Goal: Task Accomplishment & Management: Manage account settings

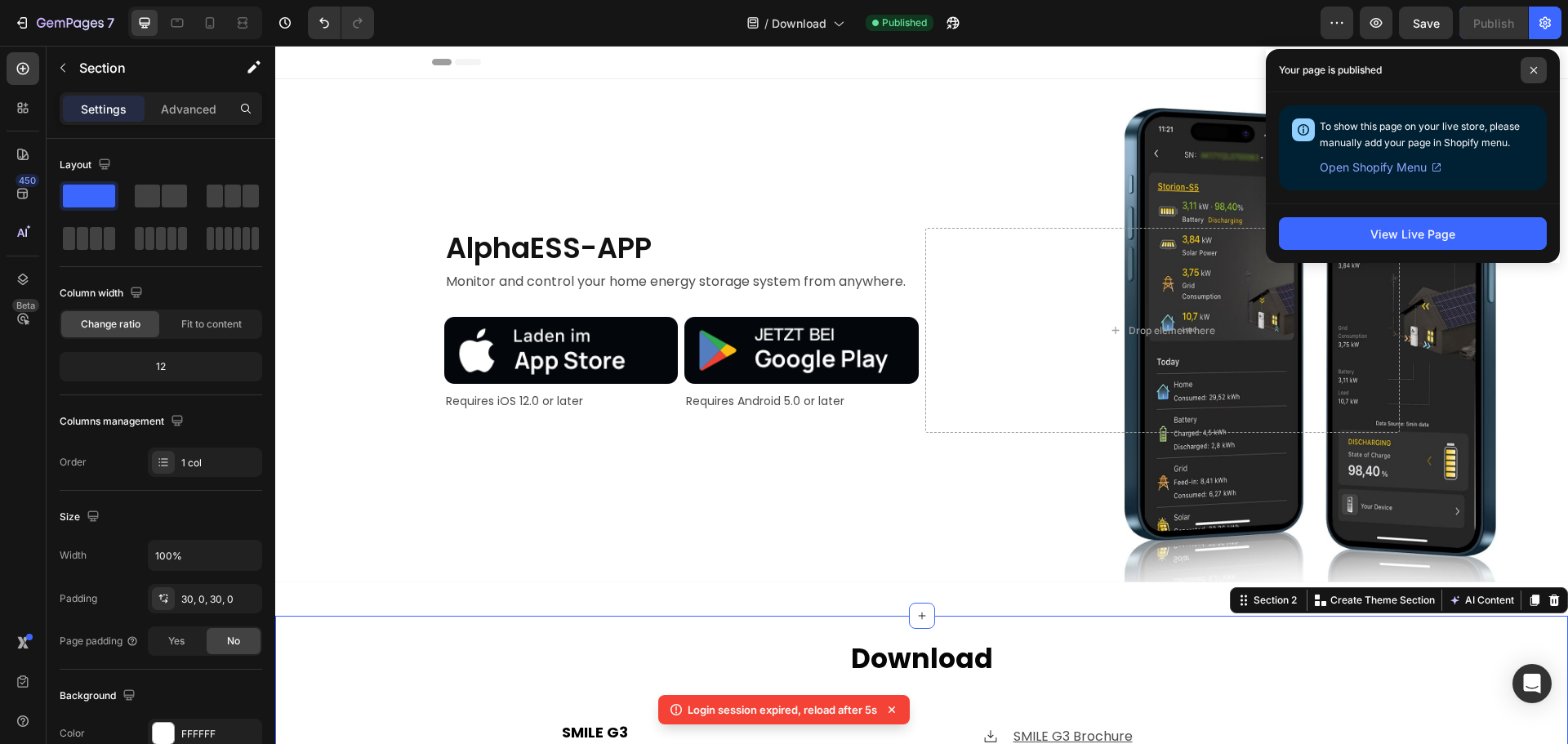
click at [1531, 67] on icon at bounding box center [1534, 70] width 7 height 7
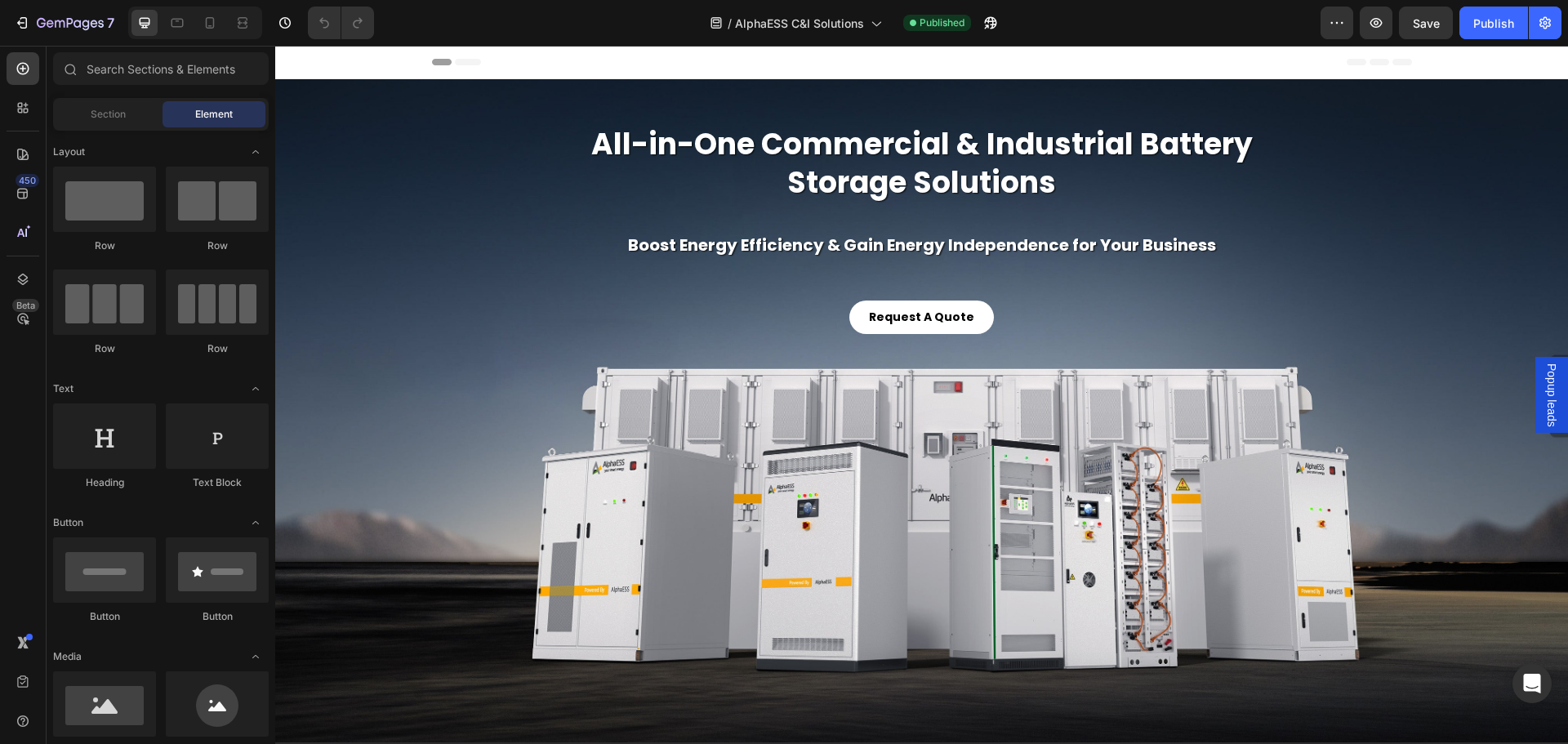
click at [535, 61] on div "Header" at bounding box center [922, 62] width 980 height 32
click at [299, 61] on icon at bounding box center [294, 63] width 12 height 12
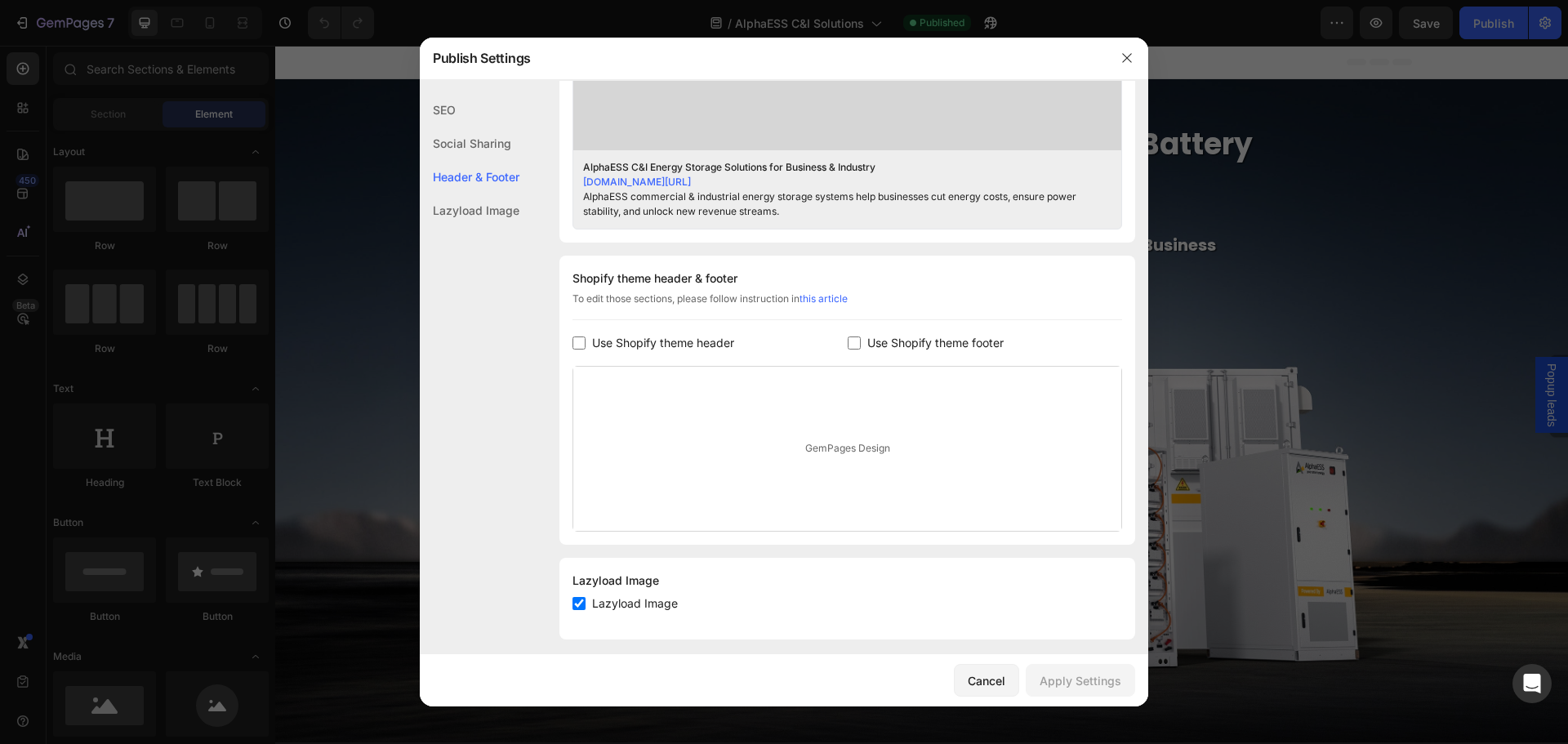
scroll to position [678, 0]
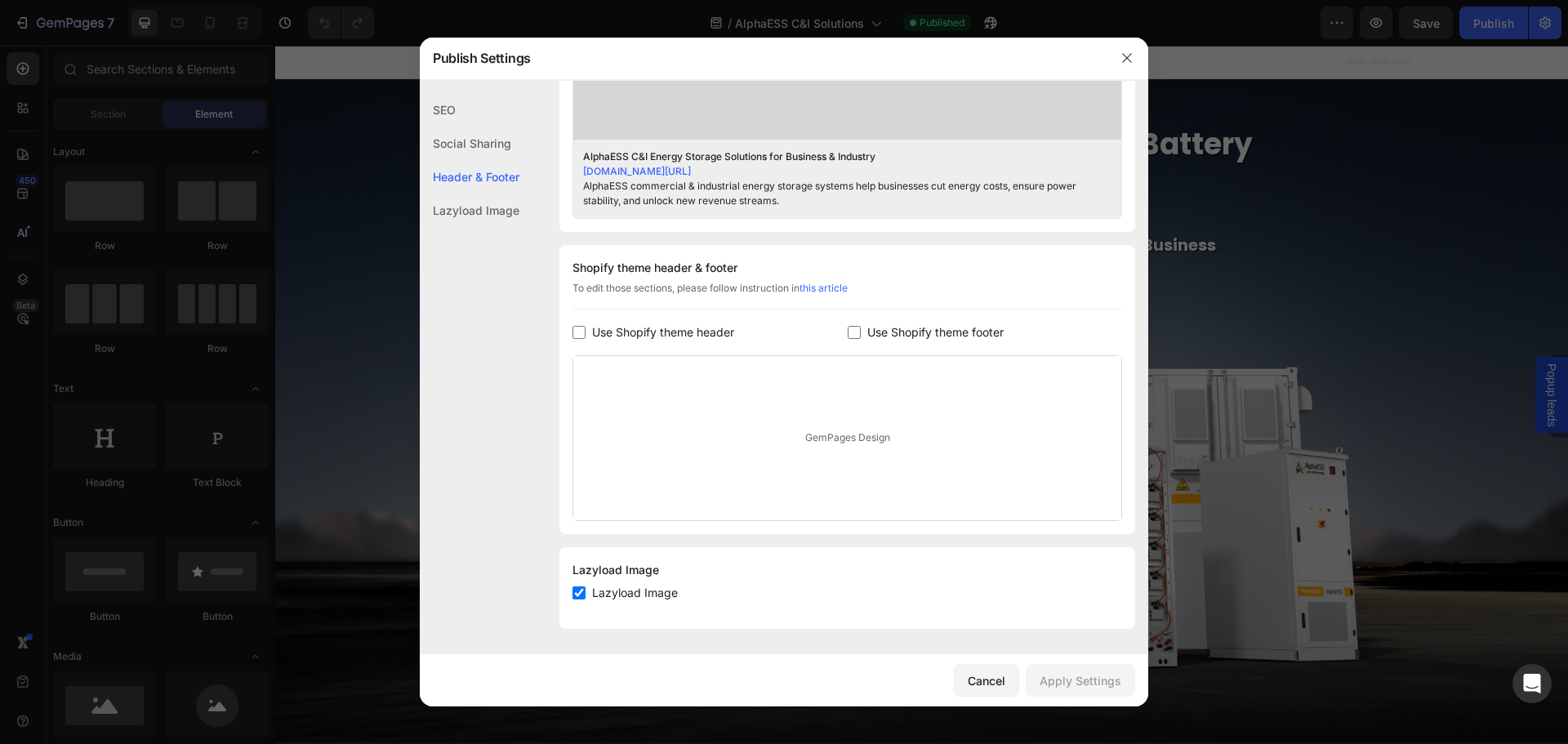
click at [575, 330] on input "checkbox" at bounding box center [579, 331] width 13 height 13
checkbox input "true"
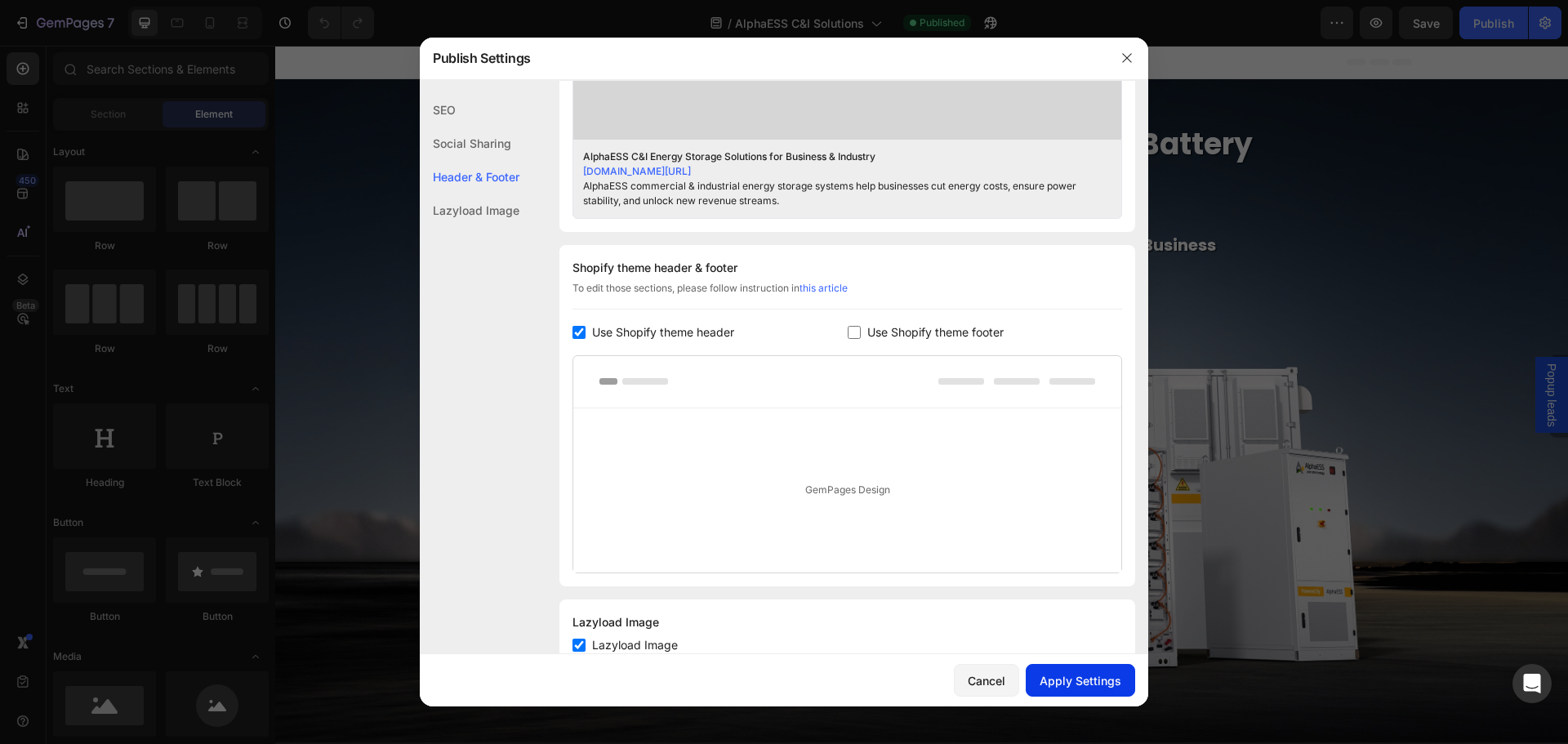
click at [1099, 687] on div "Apply Settings" at bounding box center [1080, 681] width 82 height 18
click at [1124, 59] on icon "button" at bounding box center [1126, 58] width 13 height 13
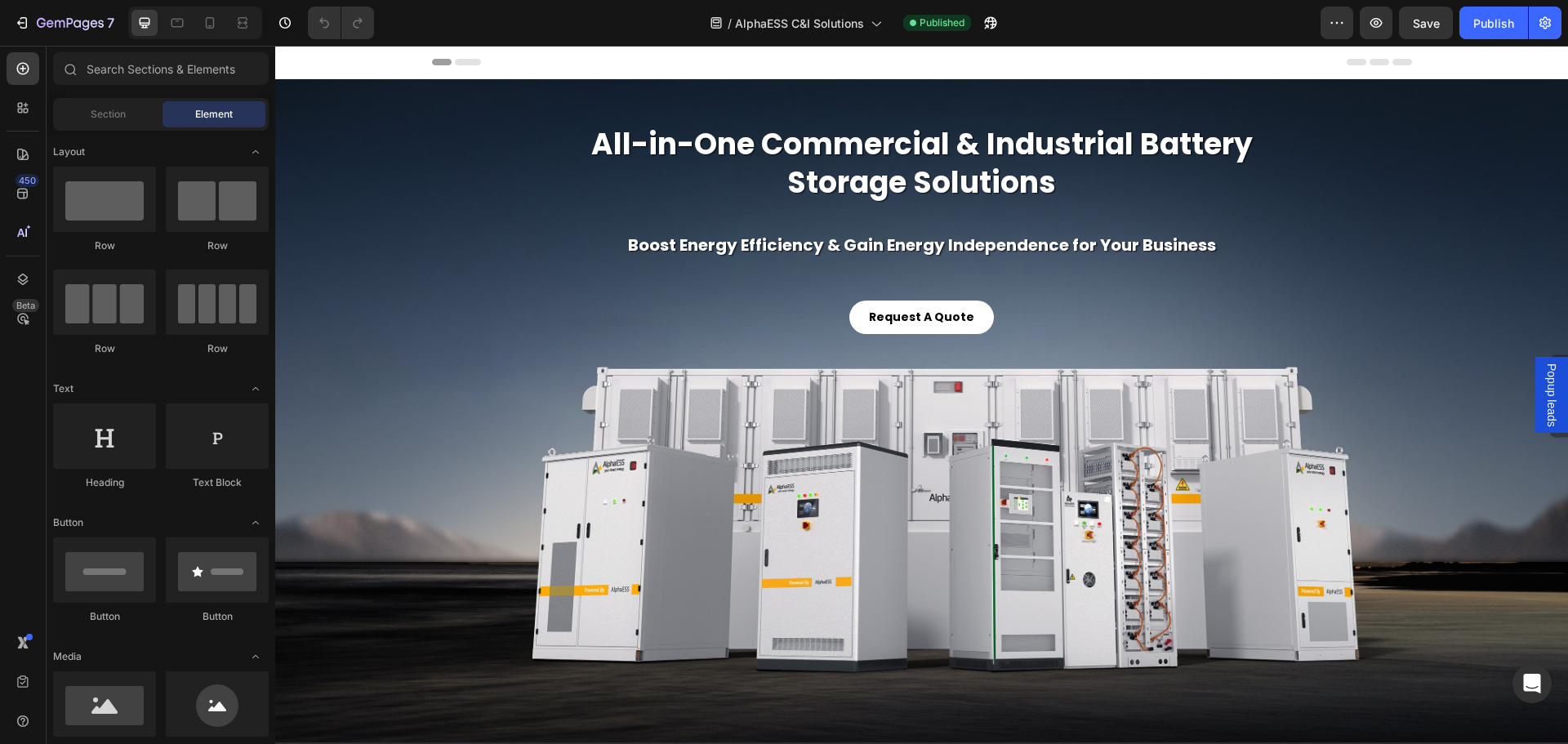
click at [315, 60] on span "Header" at bounding box center [324, 62] width 36 height 17
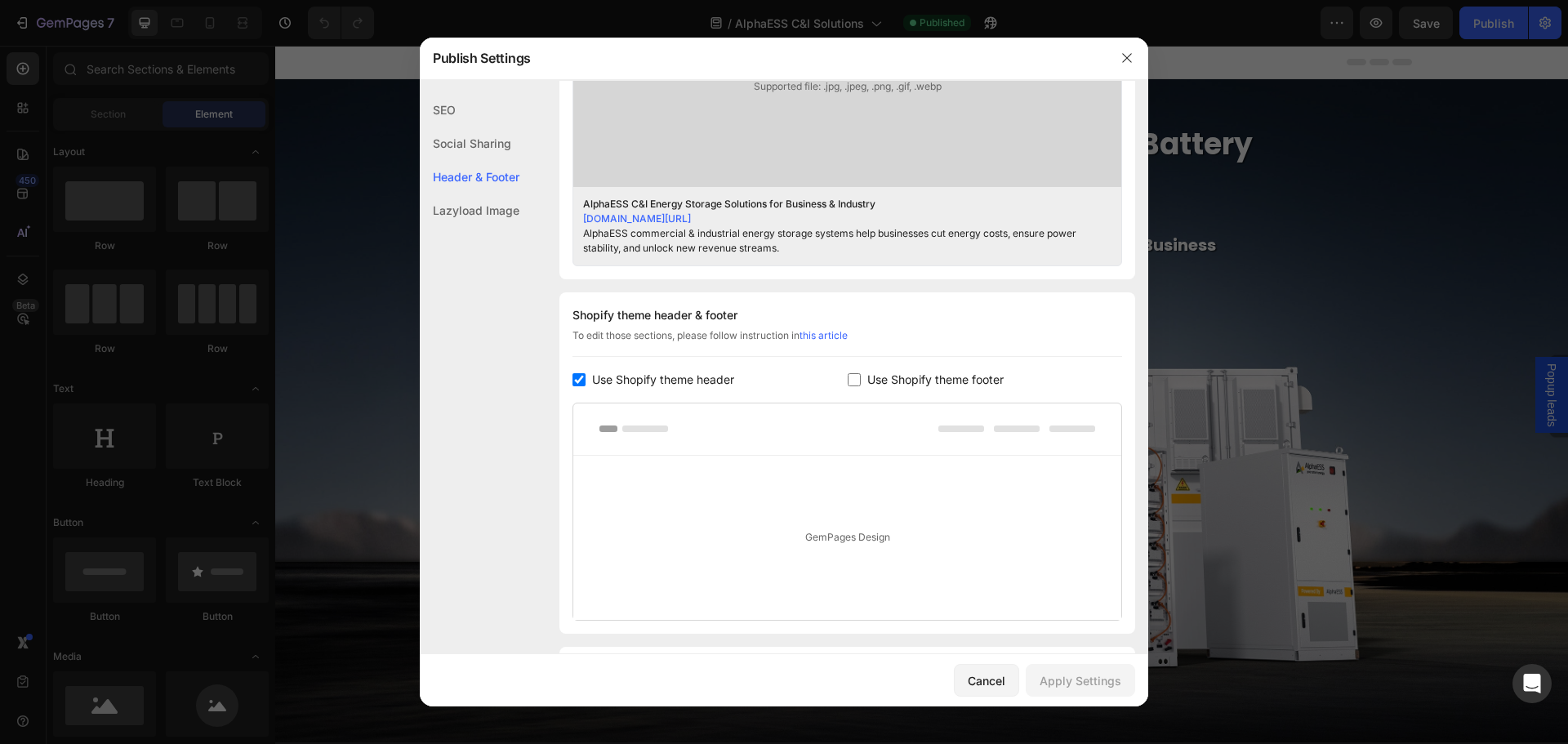
scroll to position [649, 0]
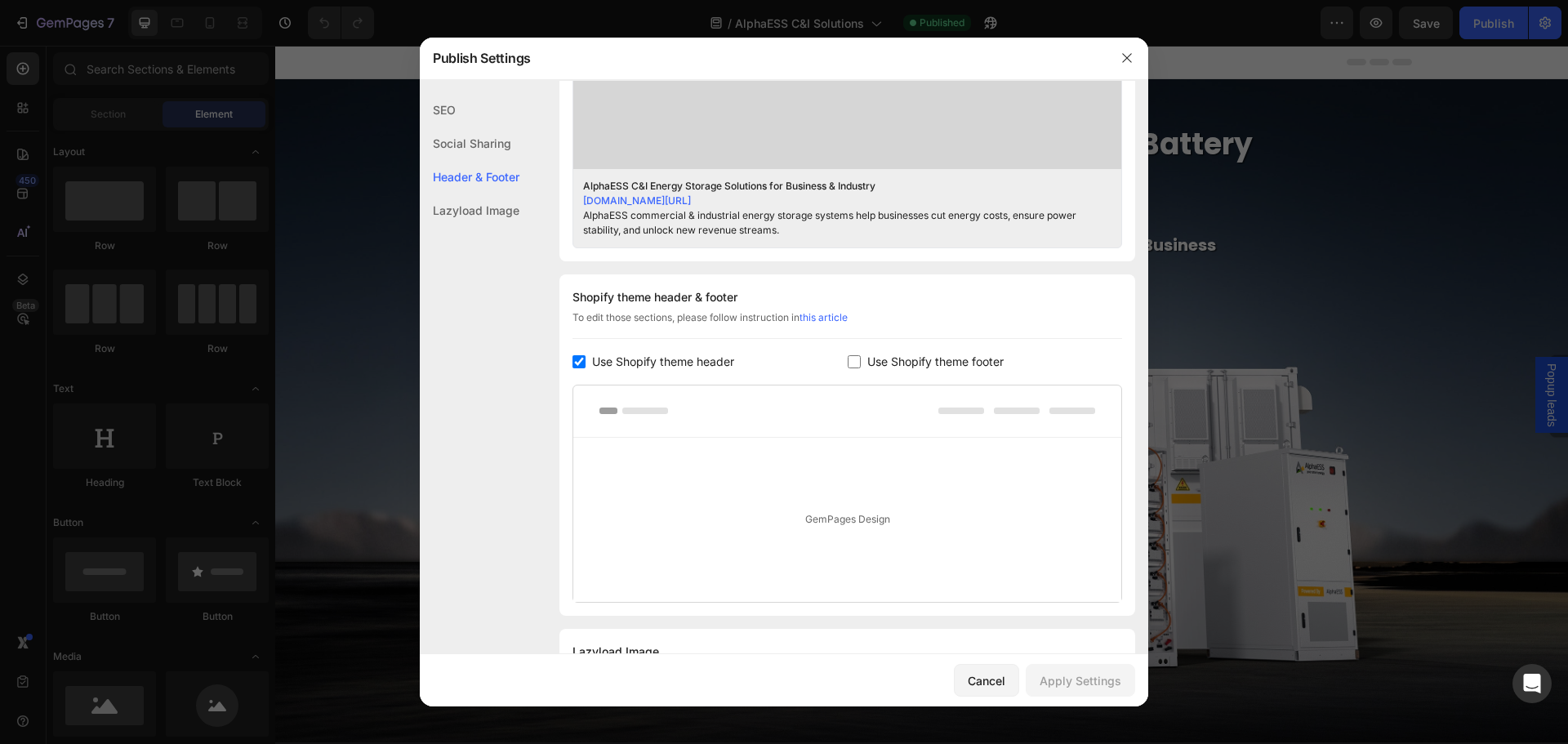
click at [573, 363] on input "checkbox" at bounding box center [579, 361] width 13 height 13
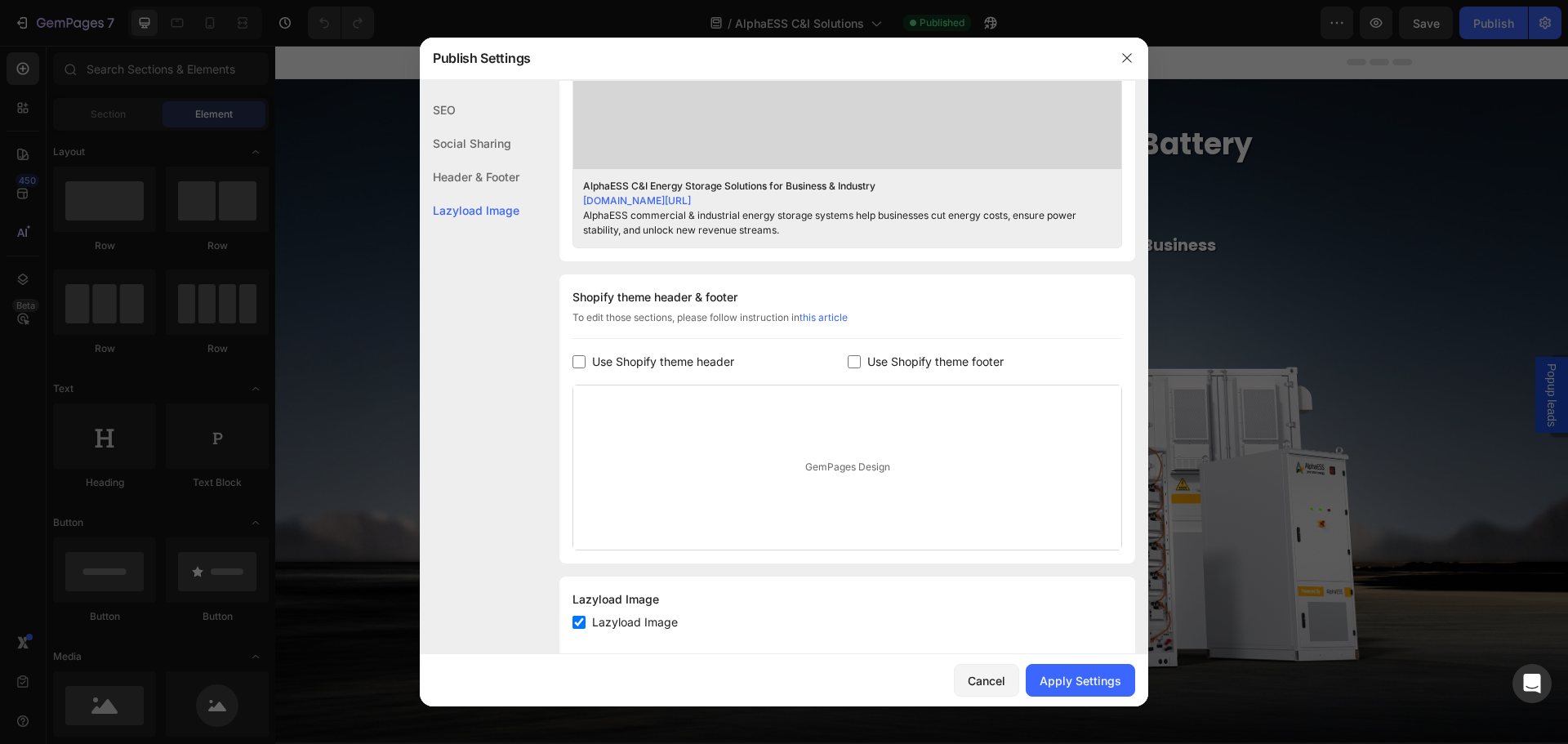
click at [467, 194] on div "Header & Footer" at bounding box center [469, 210] width 100 height 33
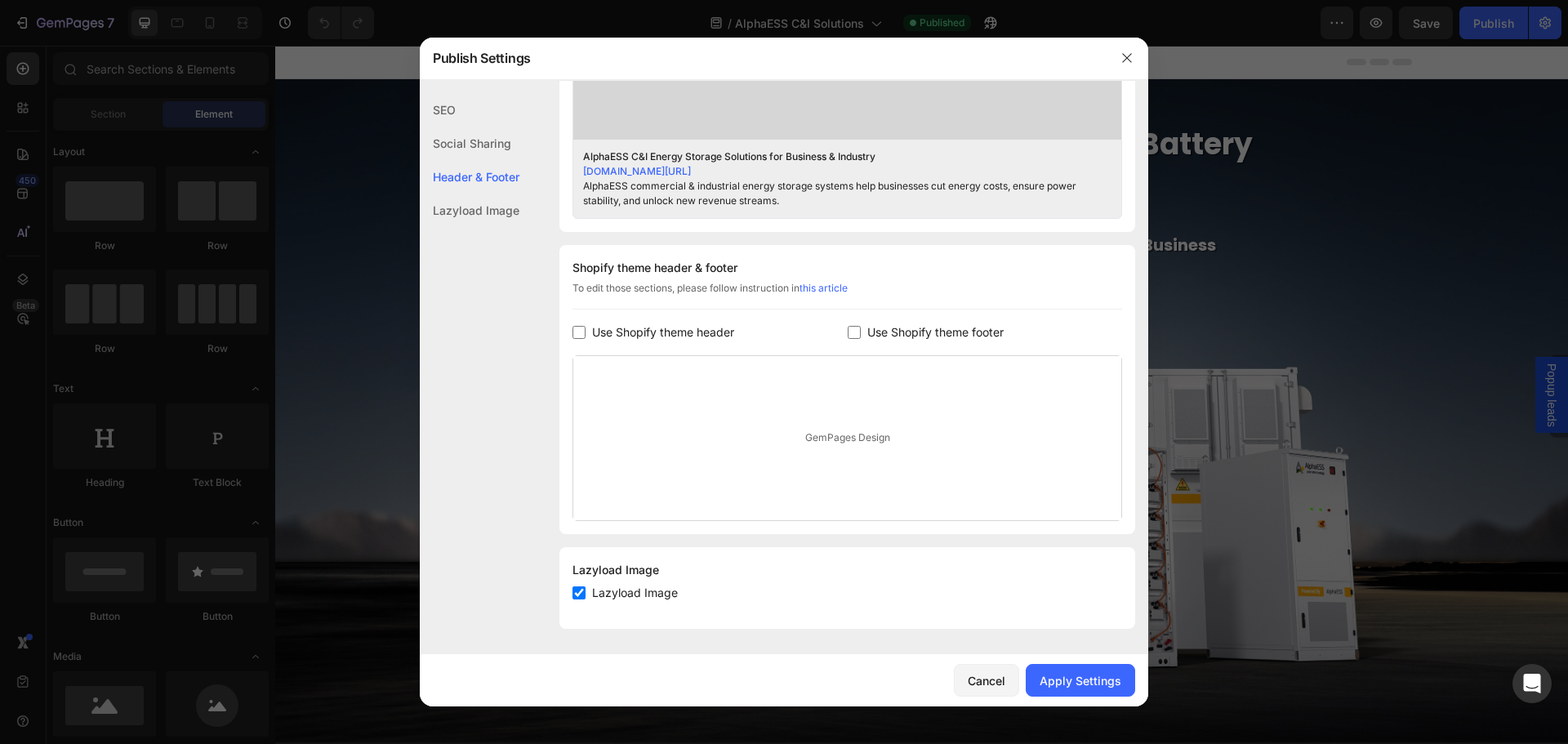
click at [501, 210] on div "Lazyload Image" at bounding box center [469, 210] width 100 height 33
click at [479, 194] on div "Header & Footer" at bounding box center [469, 210] width 100 height 33
click at [506, 439] on div "SEO Social Sharing Header & Footer Lazyload Image" at bounding box center [469, 427] width 100 height 670
click at [581, 338] on input "checkbox" at bounding box center [579, 331] width 13 height 13
checkbox input "true"
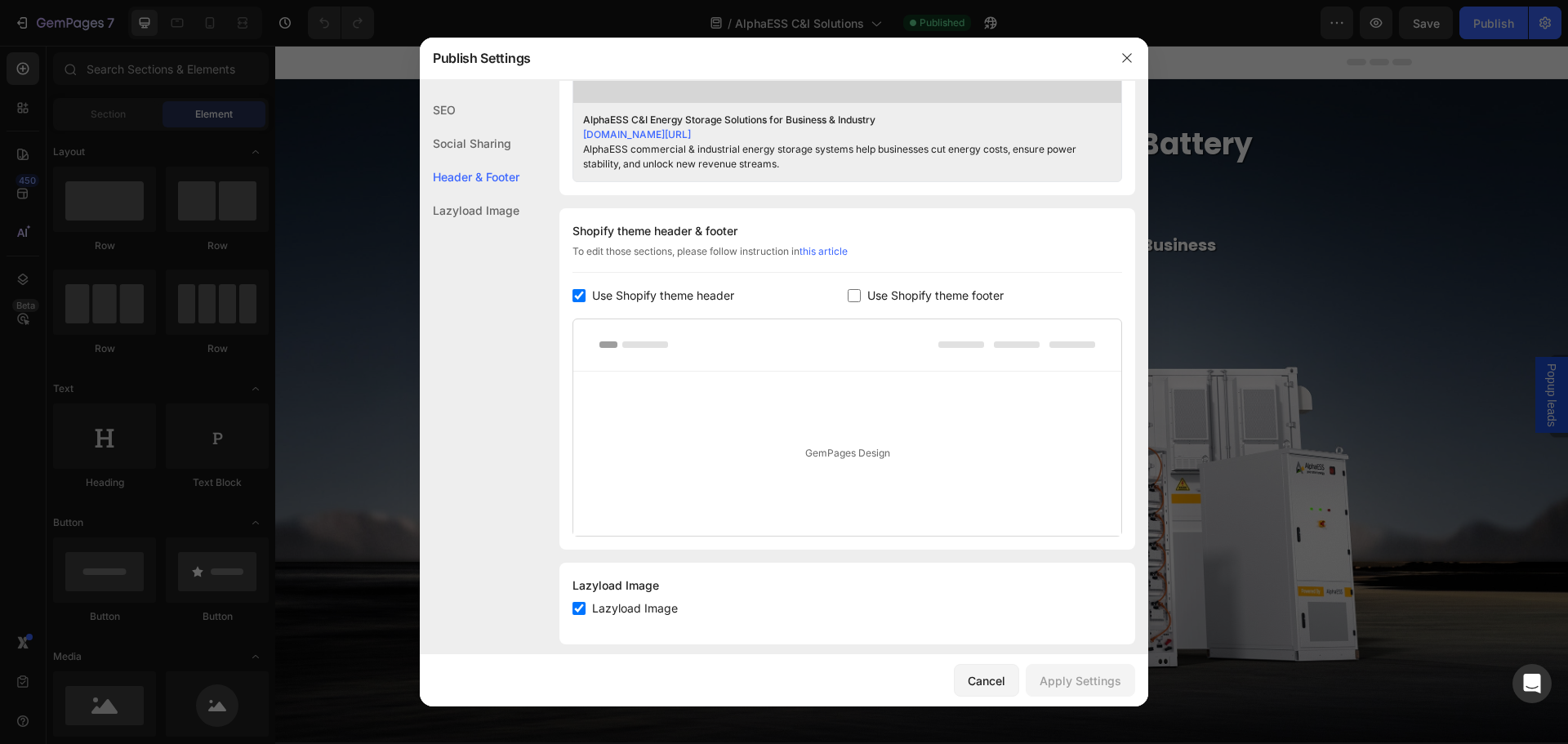
scroll to position [731, 0]
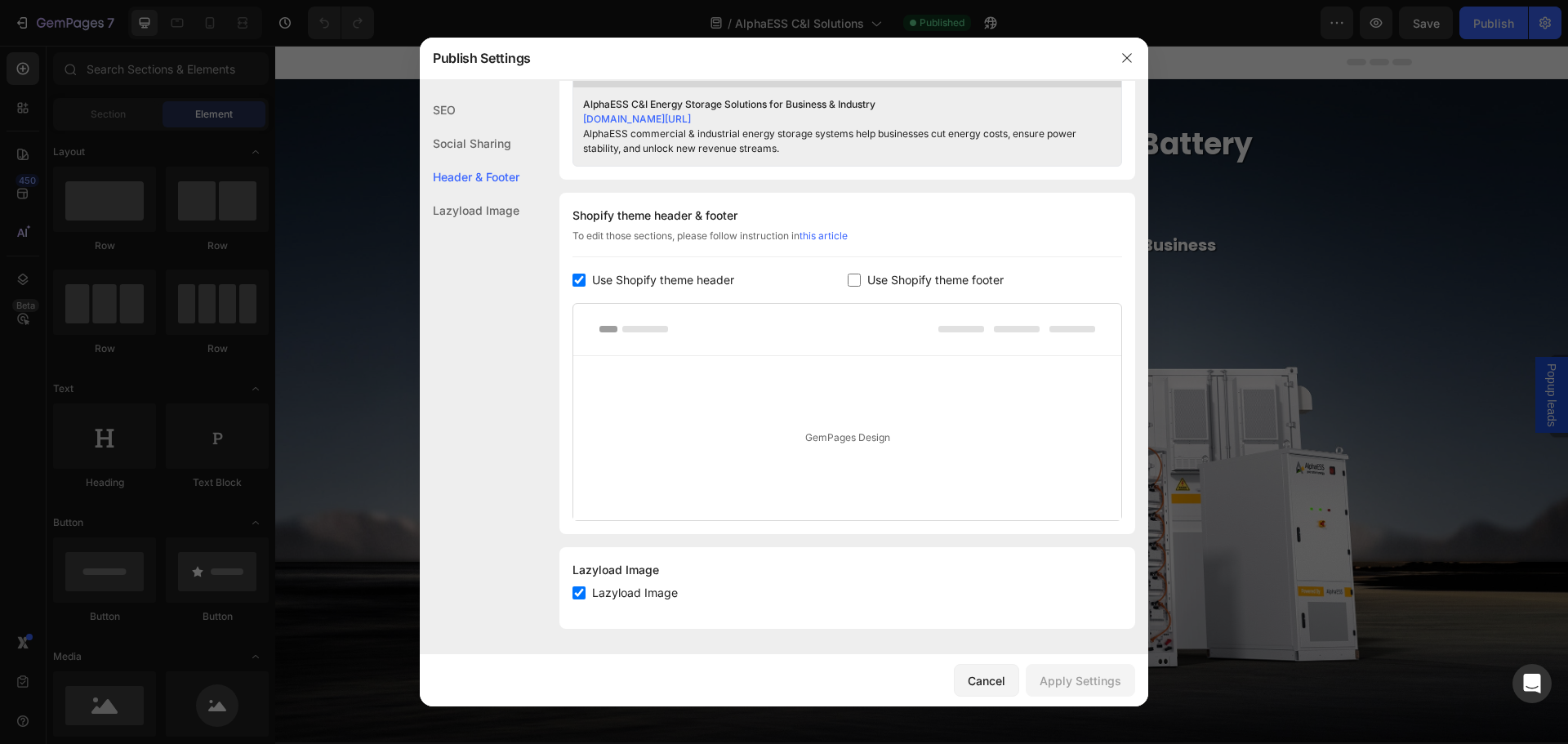
click at [539, 412] on div "SEO Search Result Preview AlphaESS C&I Energy Storage Solutions for Business & …" at bounding box center [783, 2] width 728 height 1280
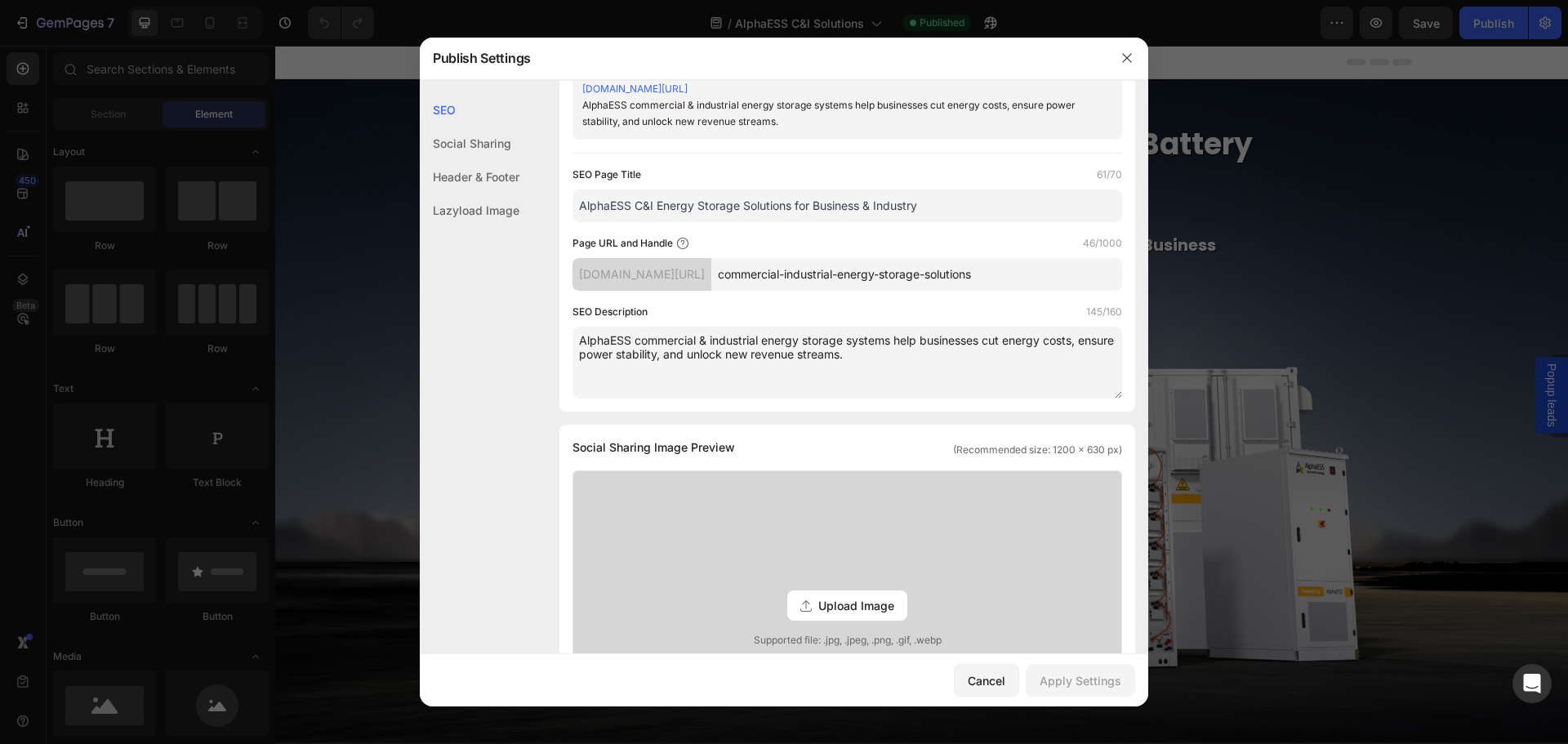
scroll to position [0, 0]
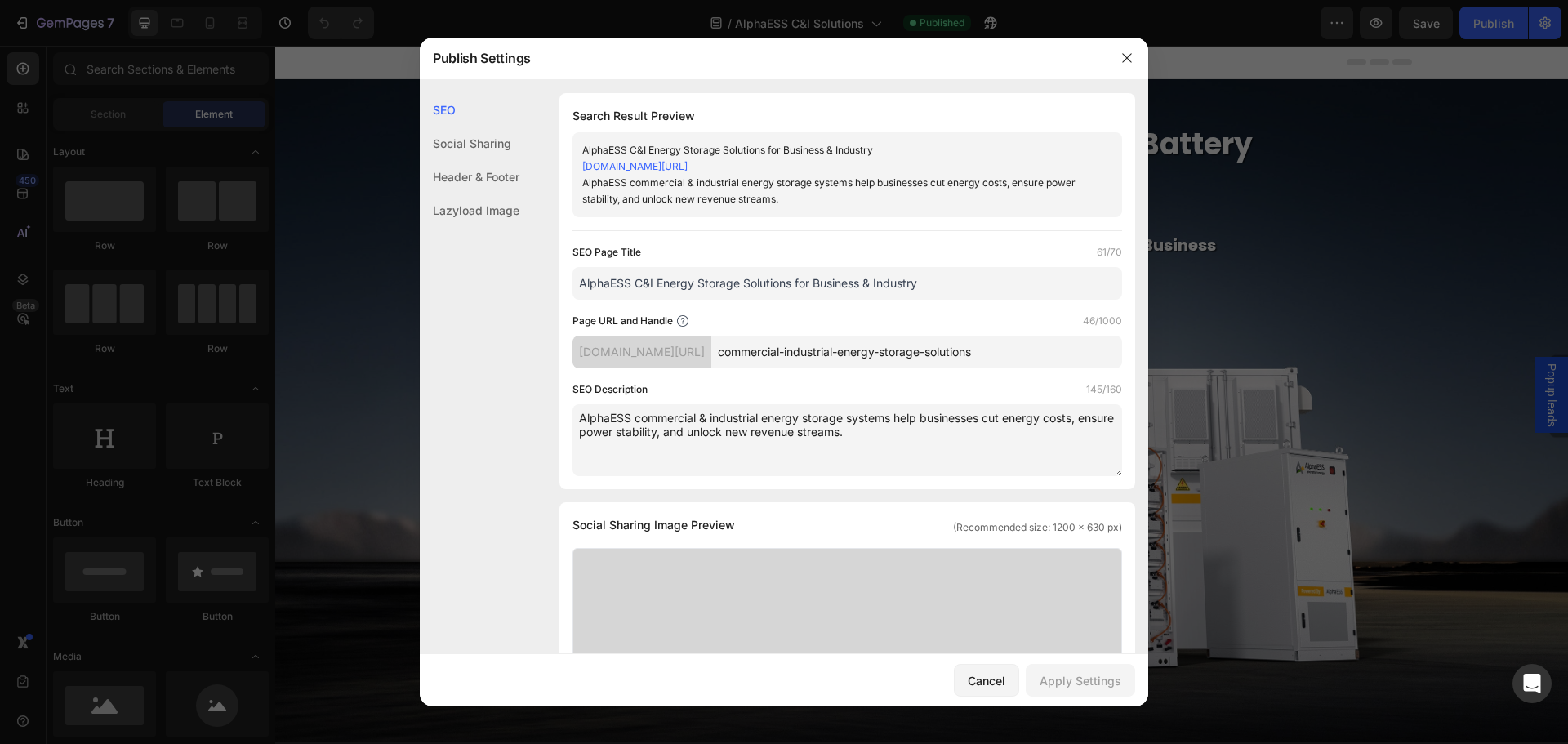
click at [519, 342] on div "SEO Social Sharing Header & Footer Lazyload Image" at bounding box center [469, 427] width 100 height 670
click at [1124, 54] on icon "button" at bounding box center [1126, 58] width 13 height 13
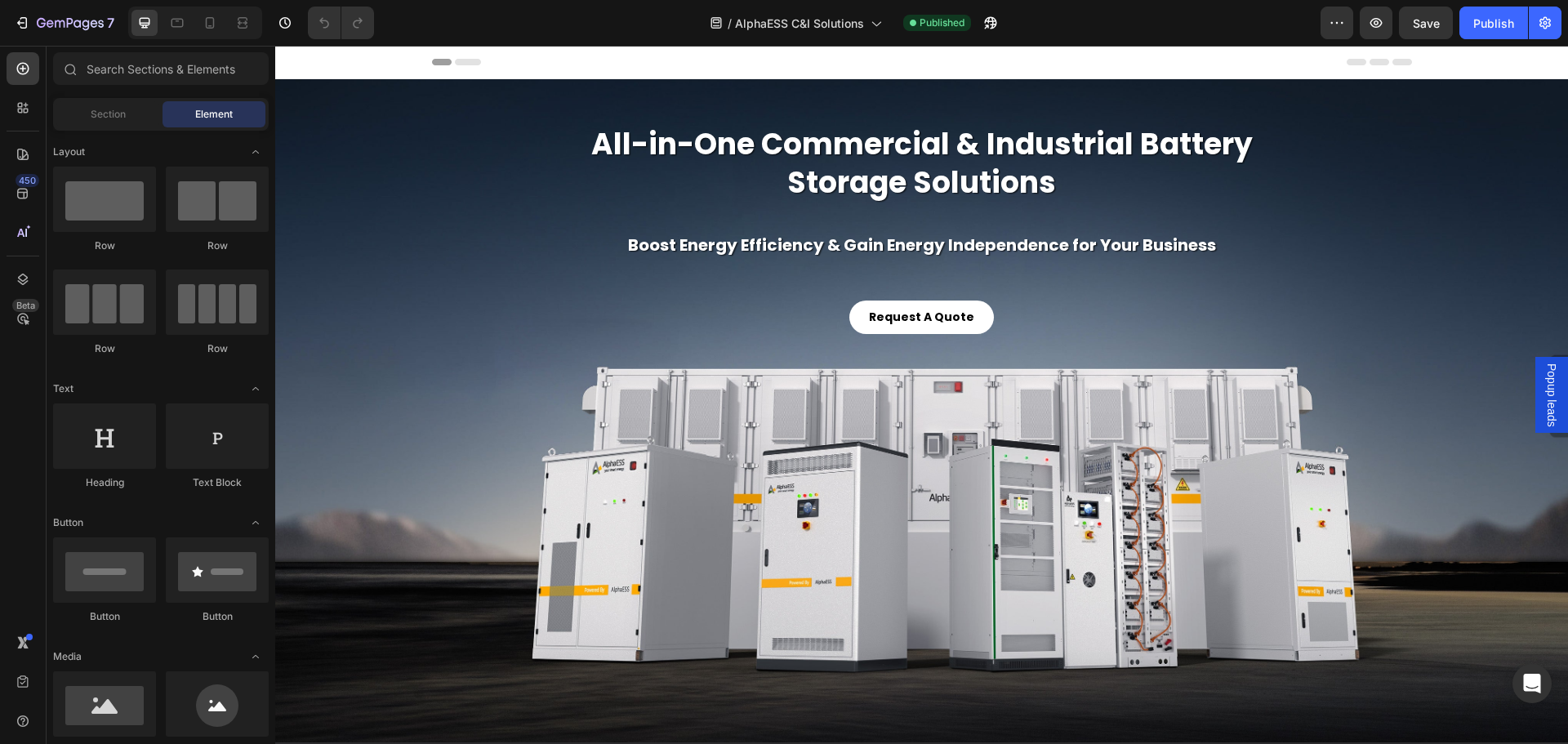
click at [326, 66] on span "Header" at bounding box center [324, 62] width 36 height 17
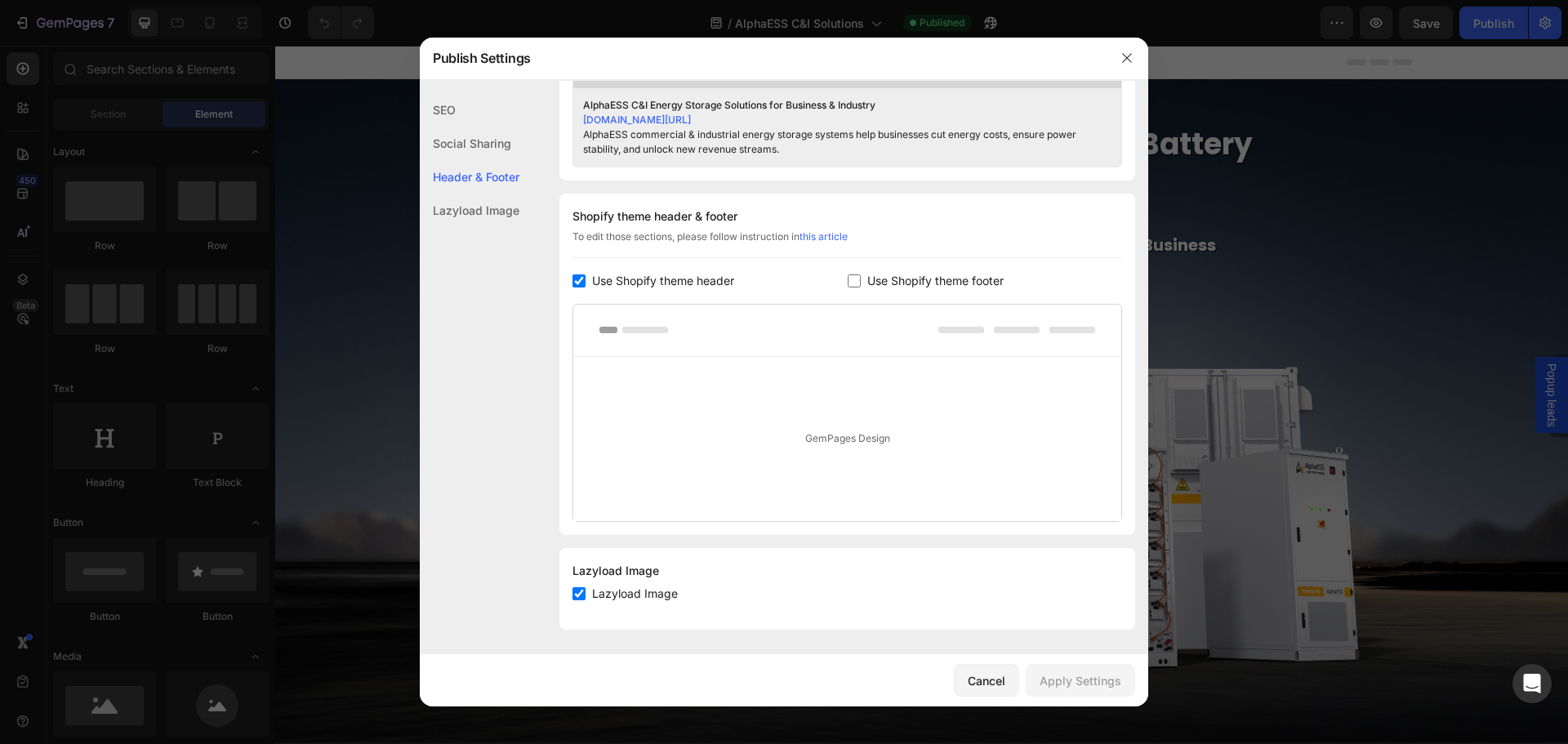
scroll to position [731, 0]
click at [373, 387] on div at bounding box center [784, 372] width 1568 height 744
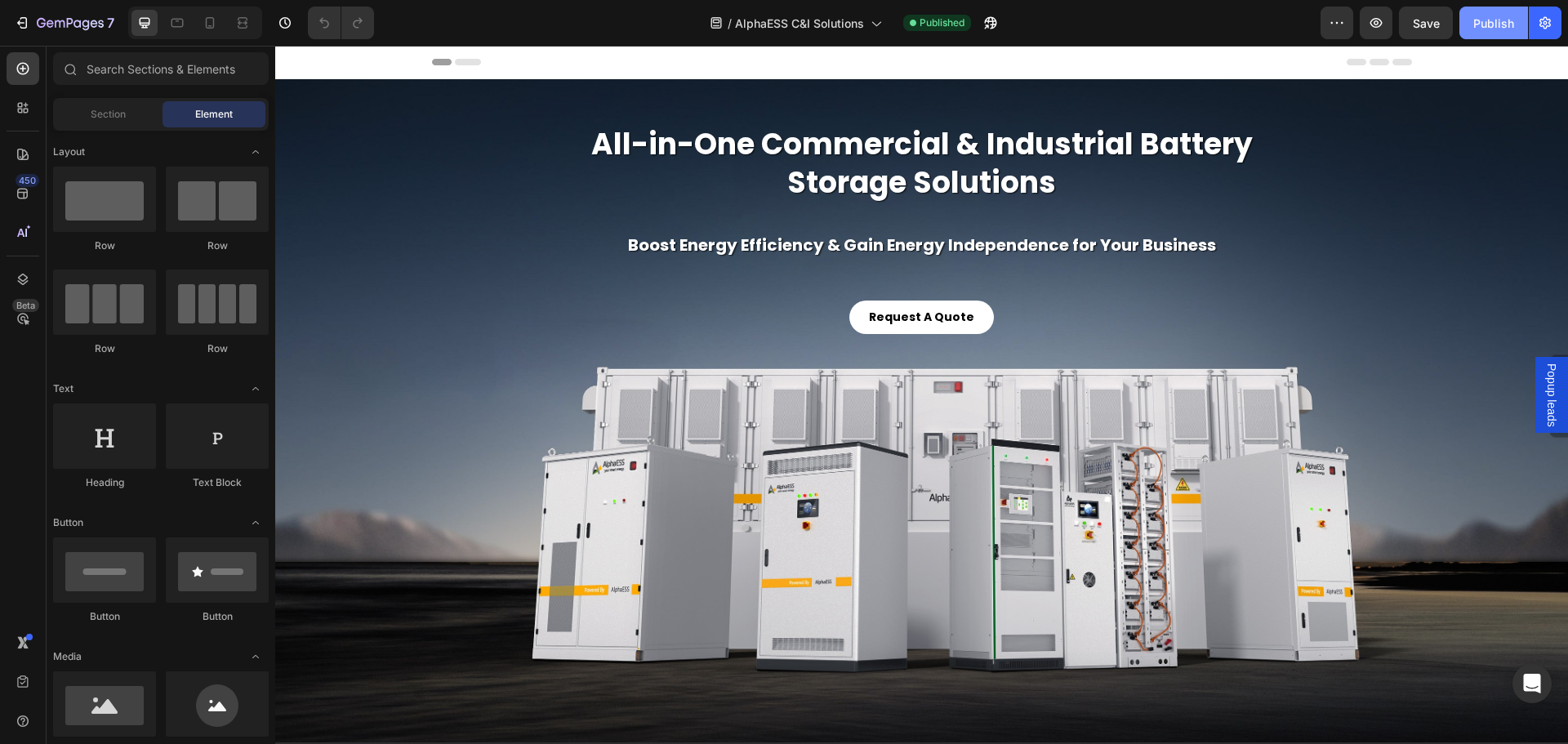
click at [1497, 11] on button "Publish" at bounding box center [1494, 22] width 68 height 32
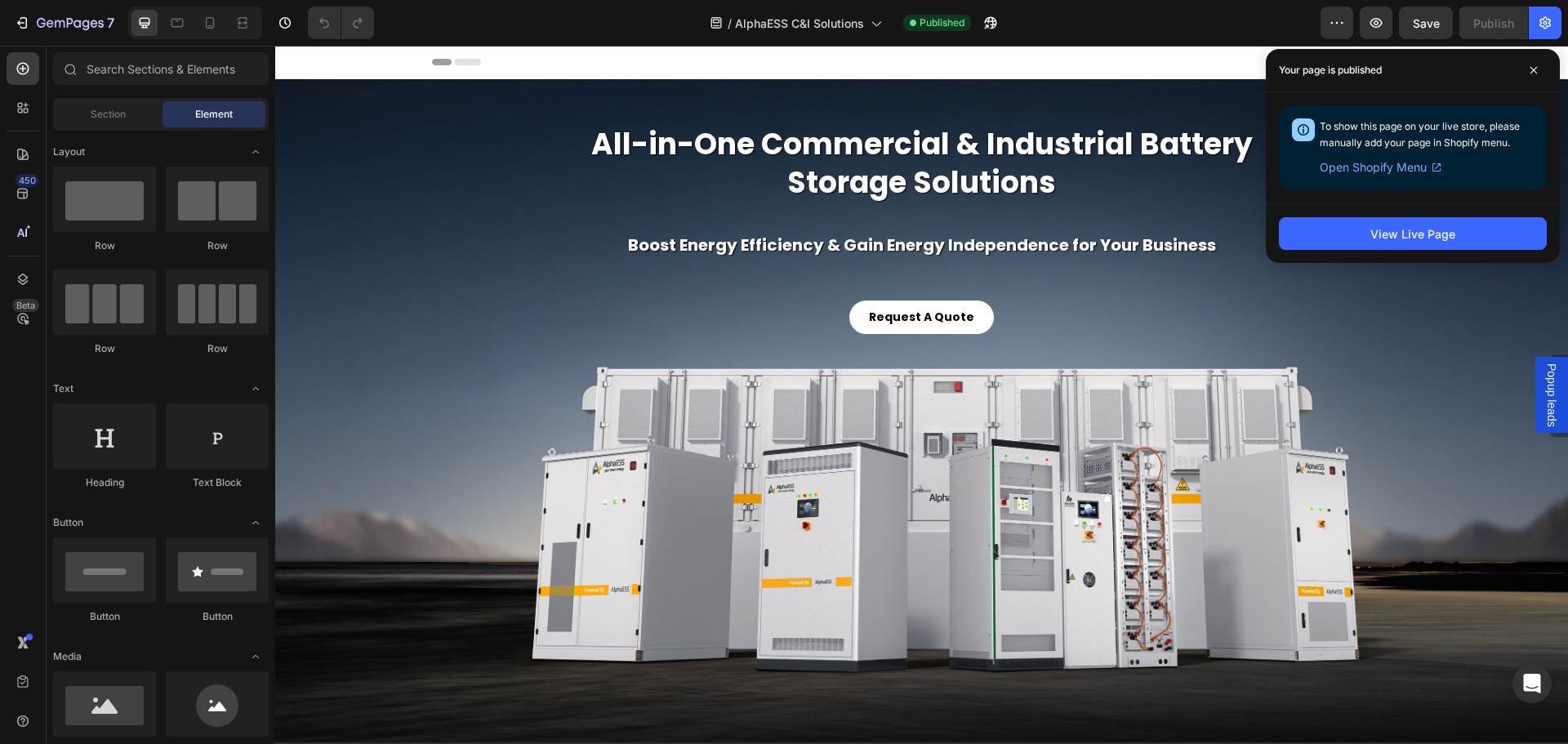
click at [317, 59] on span "Header" at bounding box center [324, 62] width 36 height 17
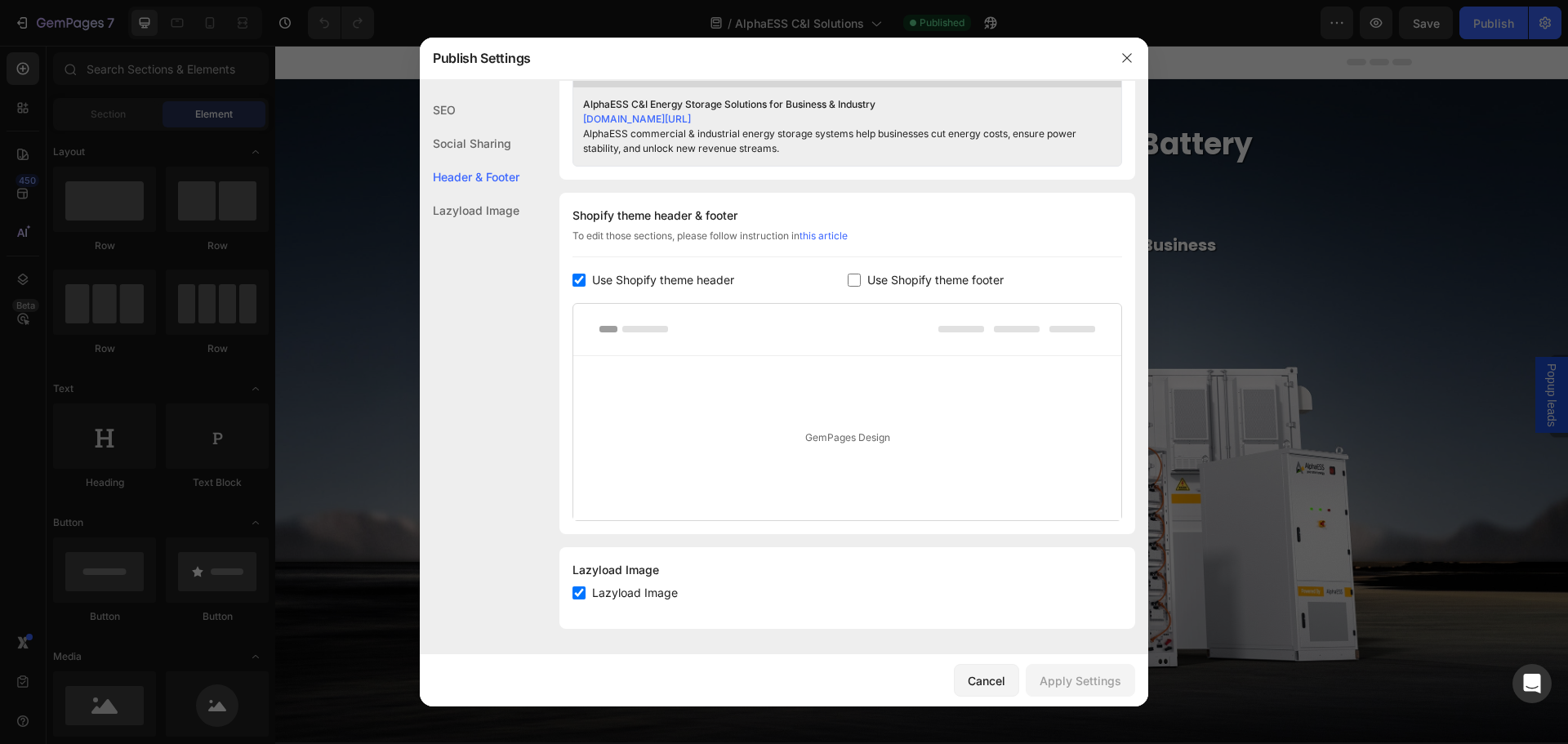
click at [577, 277] on input "checkbox" at bounding box center [579, 280] width 13 height 13
checkbox input "false"
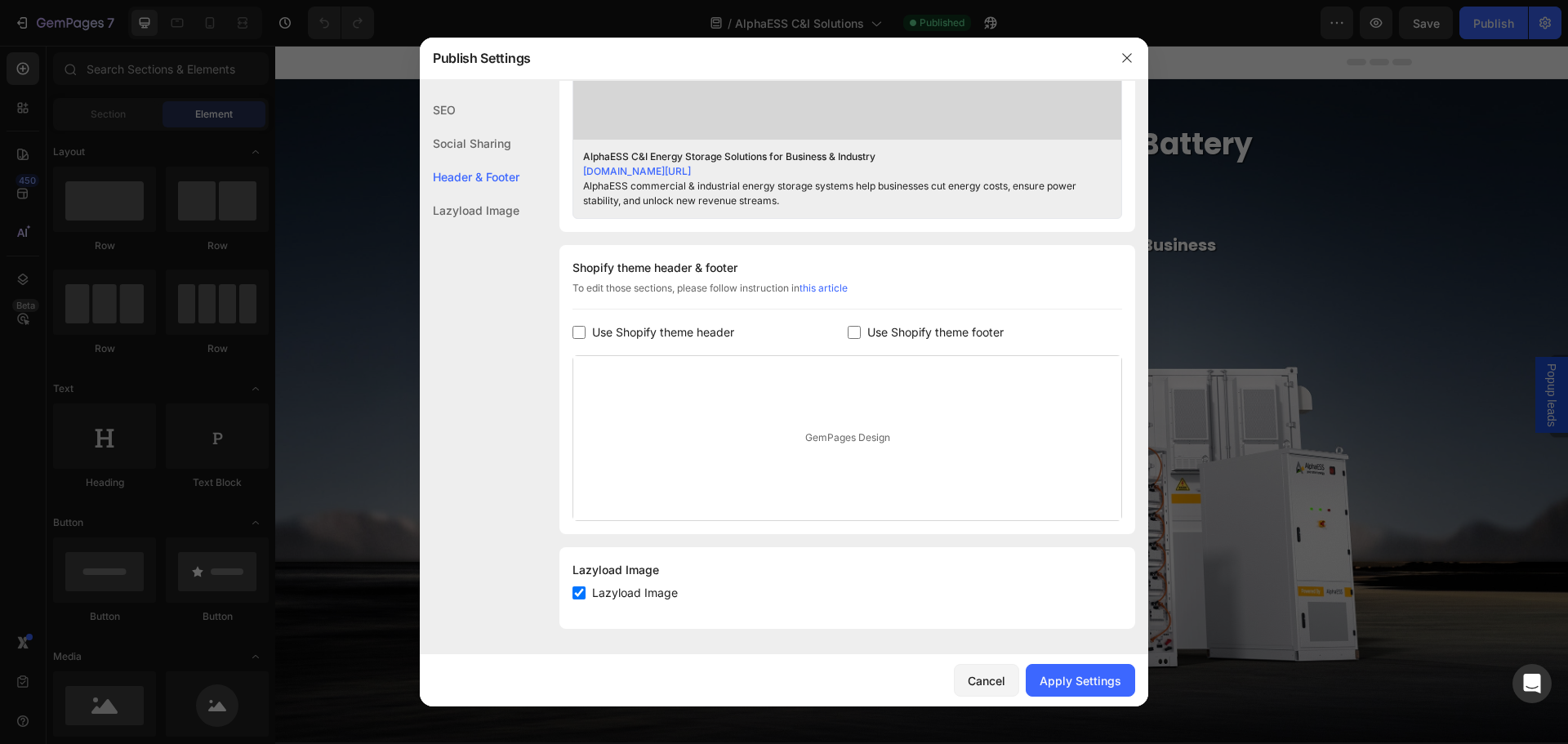
click at [530, 402] on div "SEO Search Result Preview AlphaESS C&I Energy Storage Solutions for Business & …" at bounding box center [783, 28] width 728 height 1228
click at [1101, 684] on div "Apply Settings" at bounding box center [1080, 681] width 82 height 18
click at [976, 682] on div "Cancel" at bounding box center [986, 681] width 37 height 18
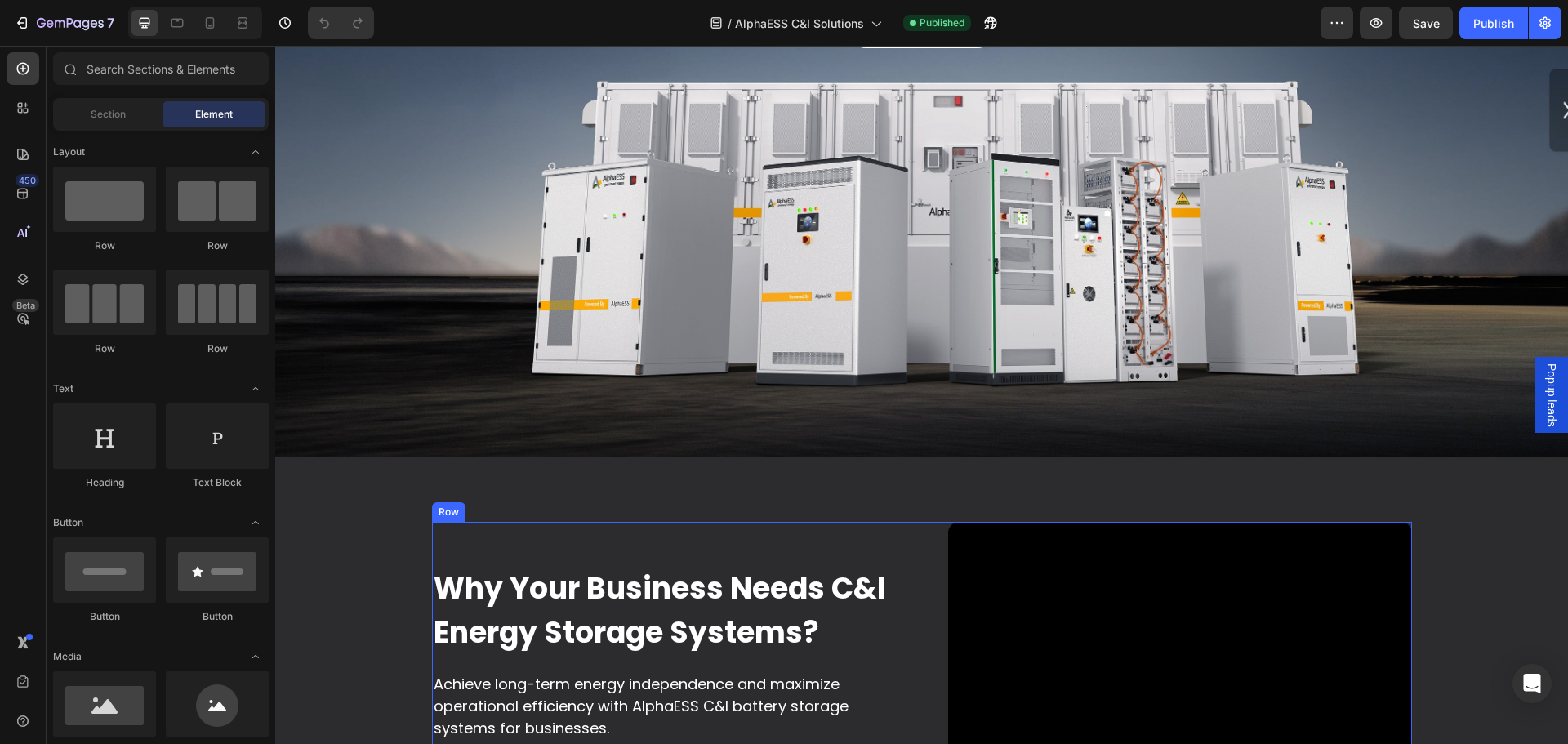
scroll to position [0, 0]
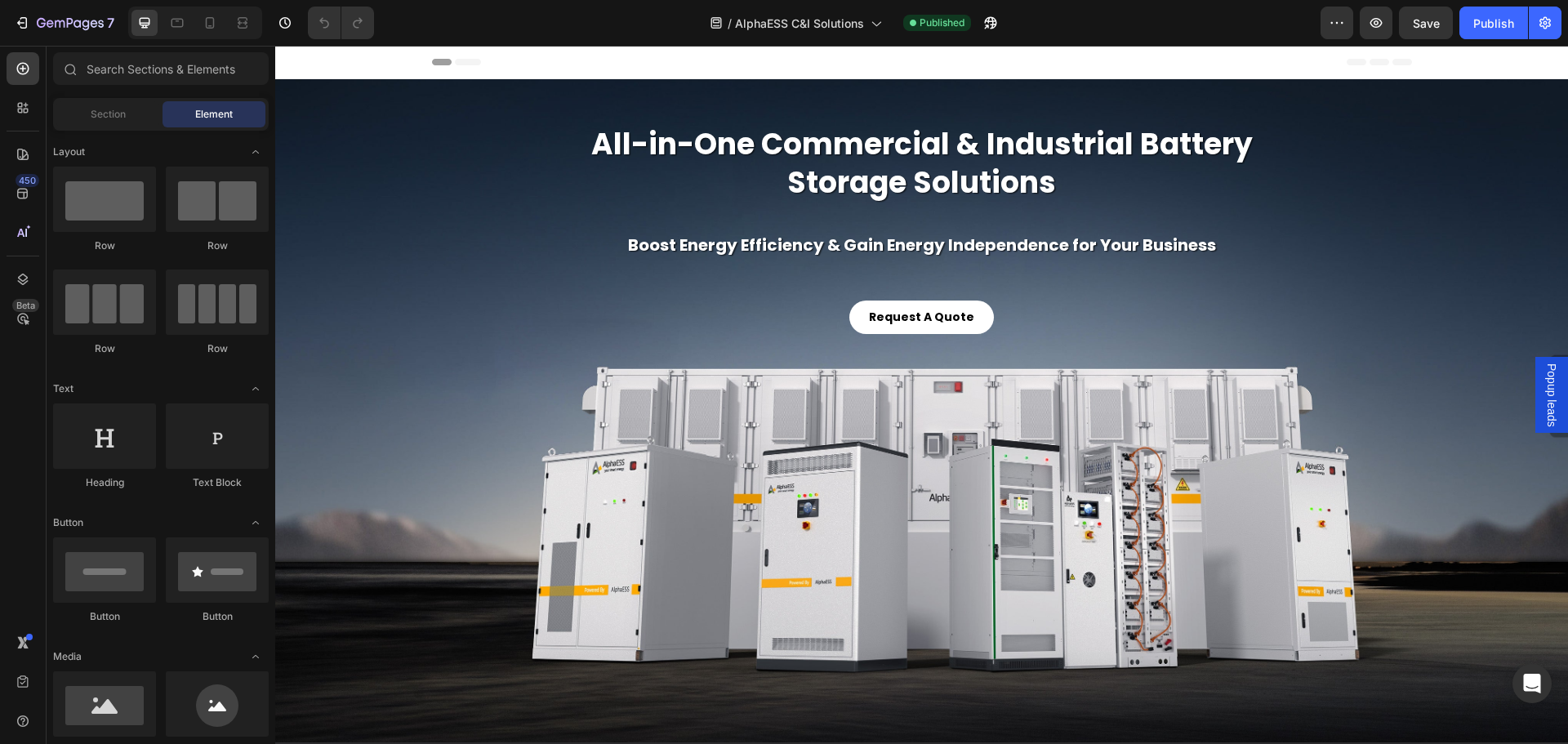
click at [1263, 66] on div "Header" at bounding box center [922, 62] width 980 height 32
click at [1384, 66] on div "Header" at bounding box center [922, 62] width 980 height 32
click at [1253, 66] on div "Header" at bounding box center [922, 62] width 980 height 32
click at [334, 65] on span "Header" at bounding box center [324, 62] width 36 height 17
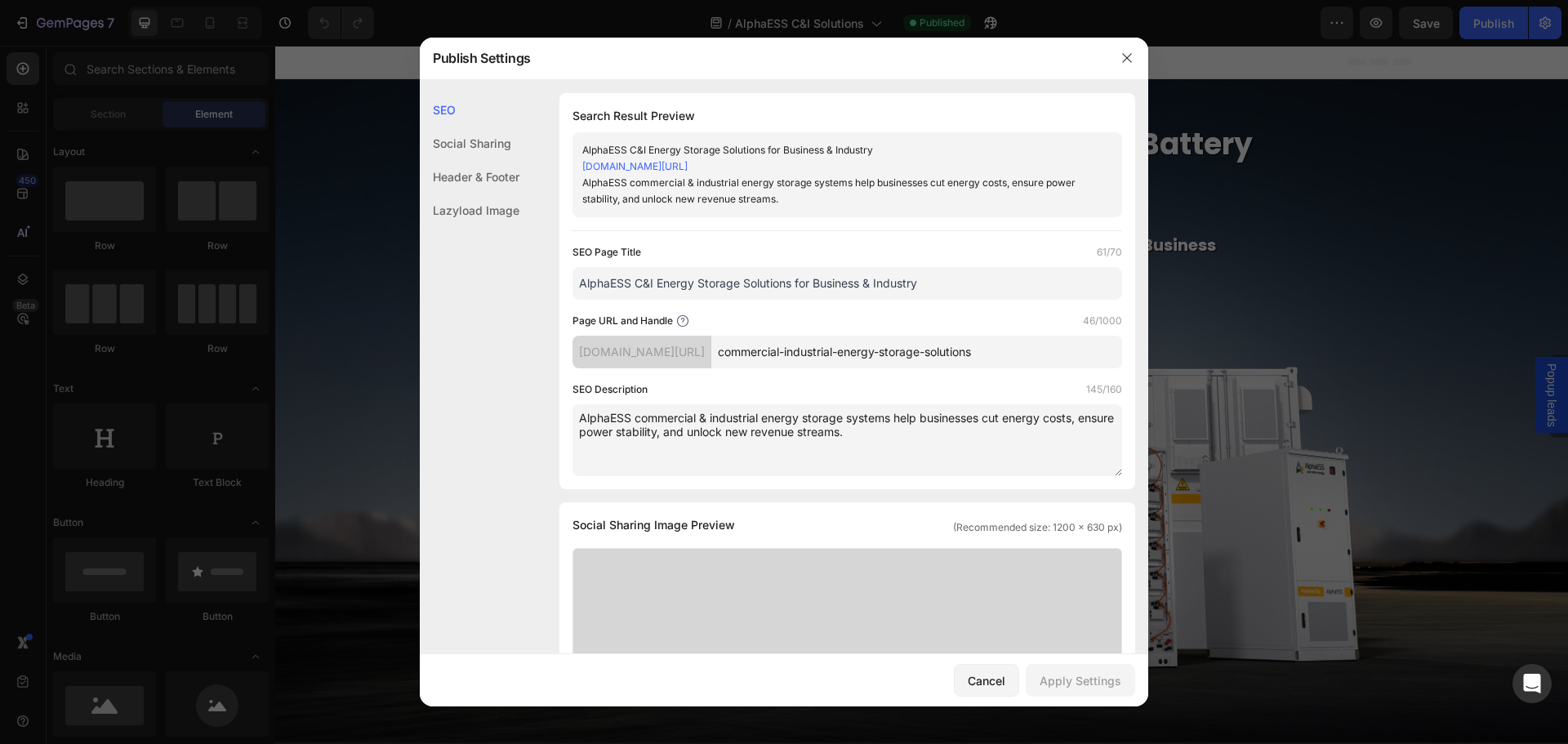
click at [477, 160] on div "Social Sharing" at bounding box center [469, 177] width 100 height 33
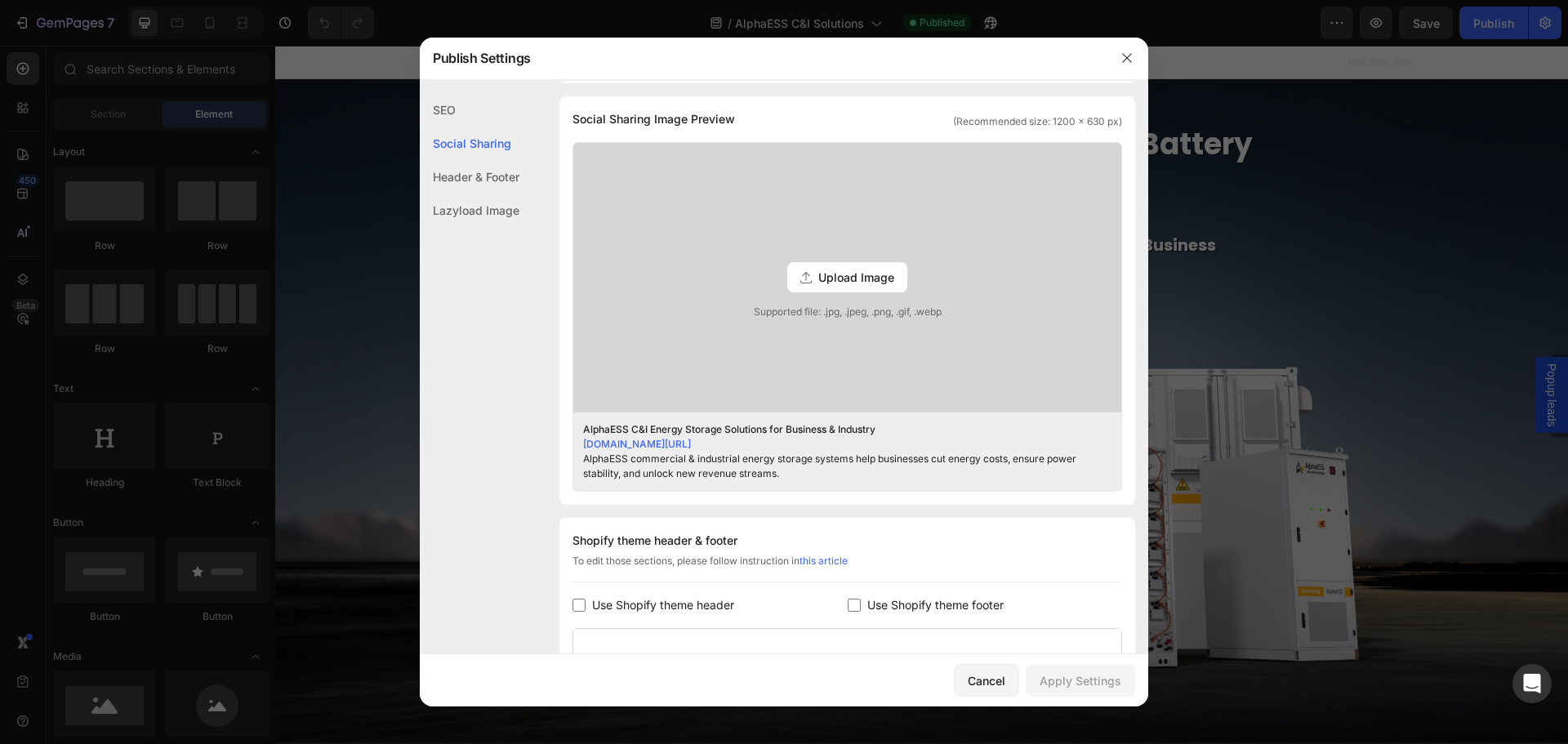
click at [472, 194] on div "Header & Footer" at bounding box center [469, 210] width 100 height 33
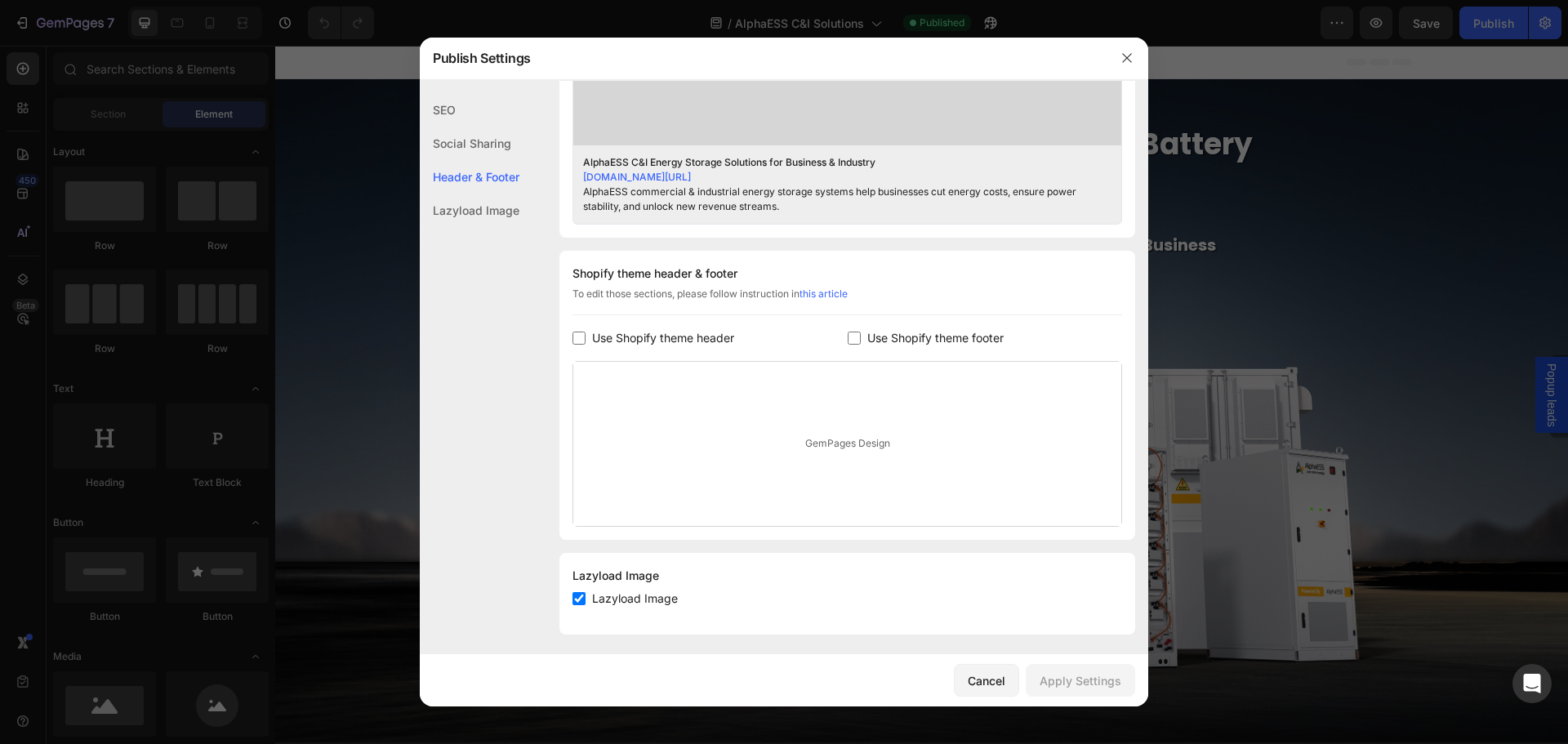
scroll to position [678, 0]
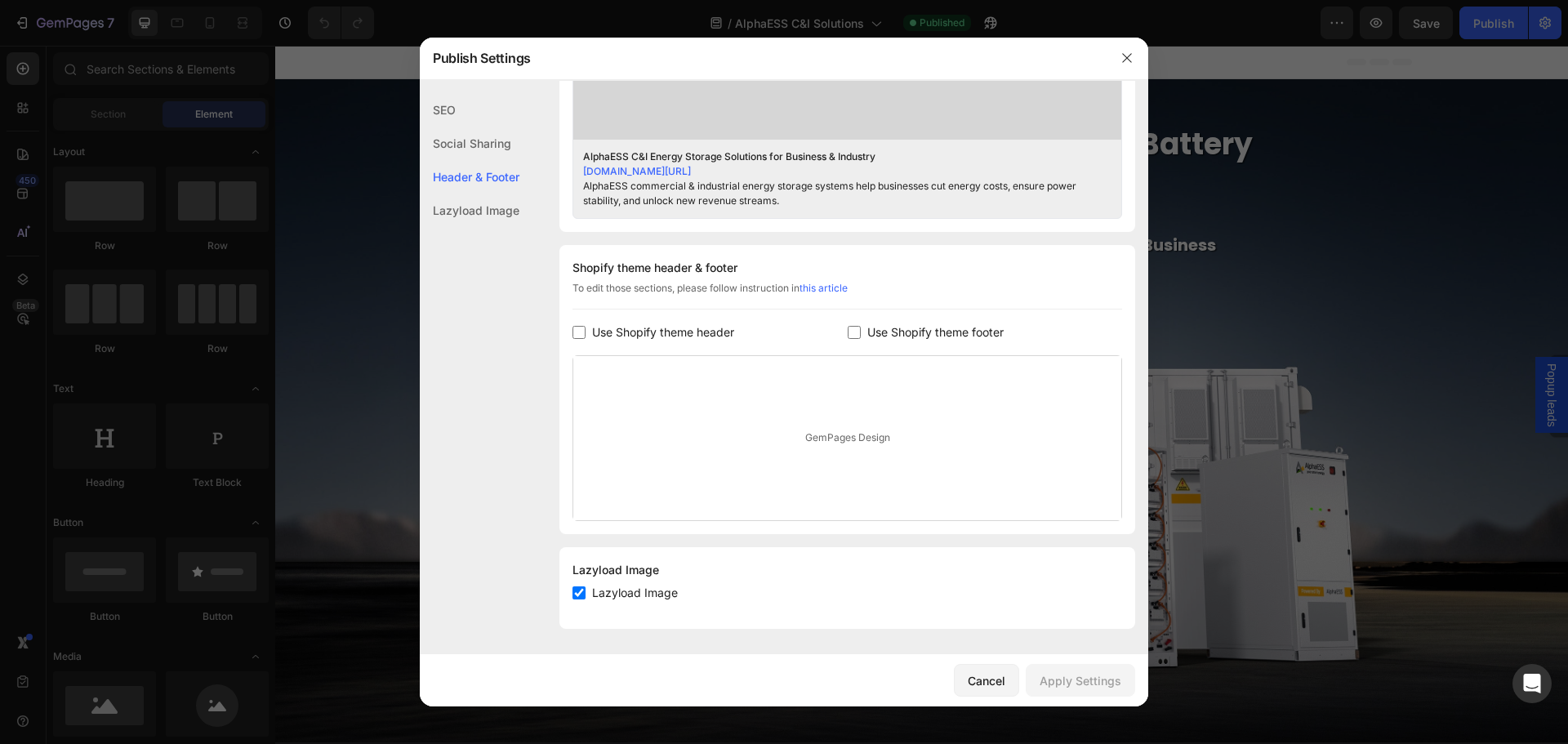
click at [531, 416] on div "SEO Search Result Preview AlphaESS C&I Energy Storage Solutions for Business & …" at bounding box center [783, 28] width 728 height 1228
click at [1128, 52] on icon "button" at bounding box center [1126, 58] width 13 height 13
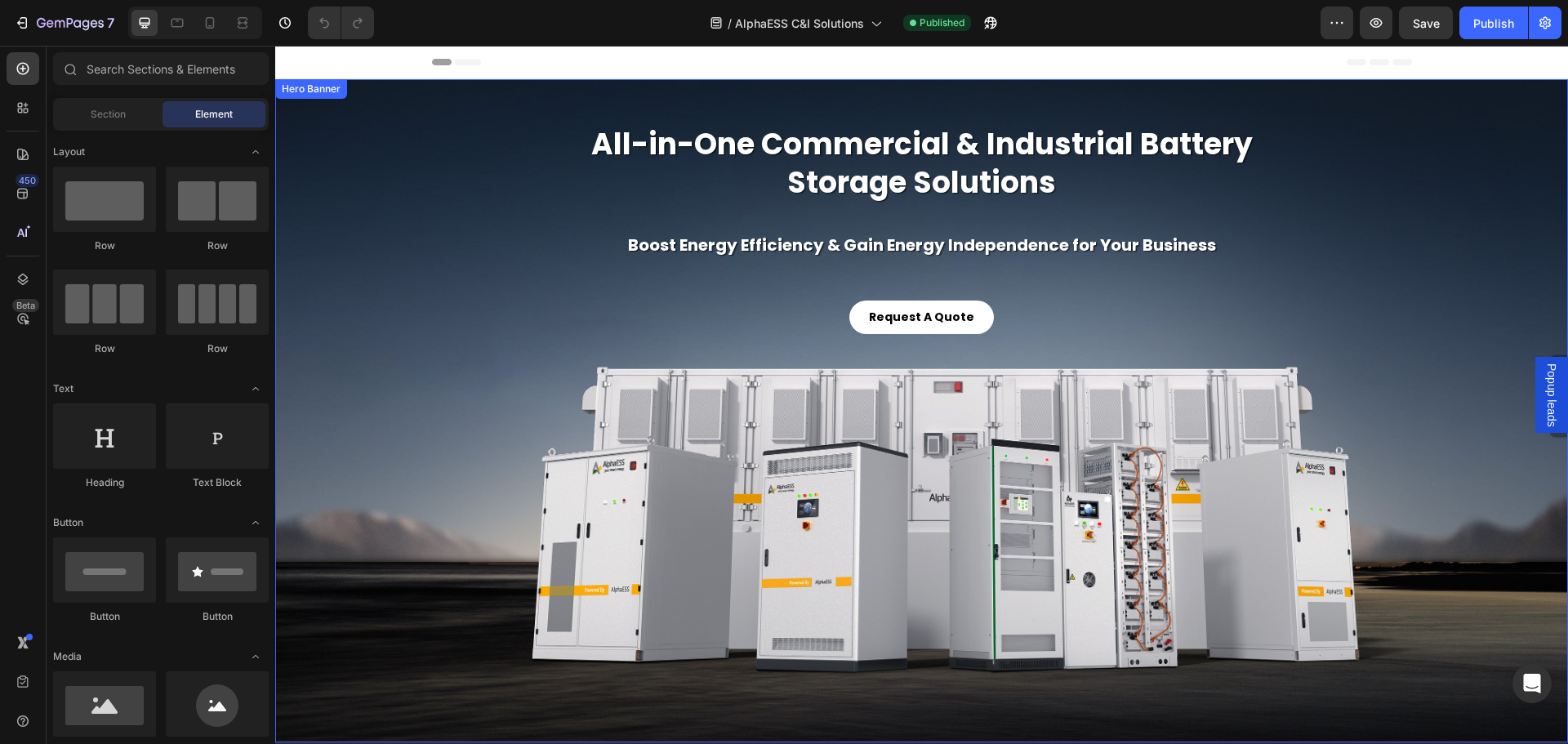
click at [362, 130] on div "Background Image" at bounding box center [922, 411] width 1292 height 663
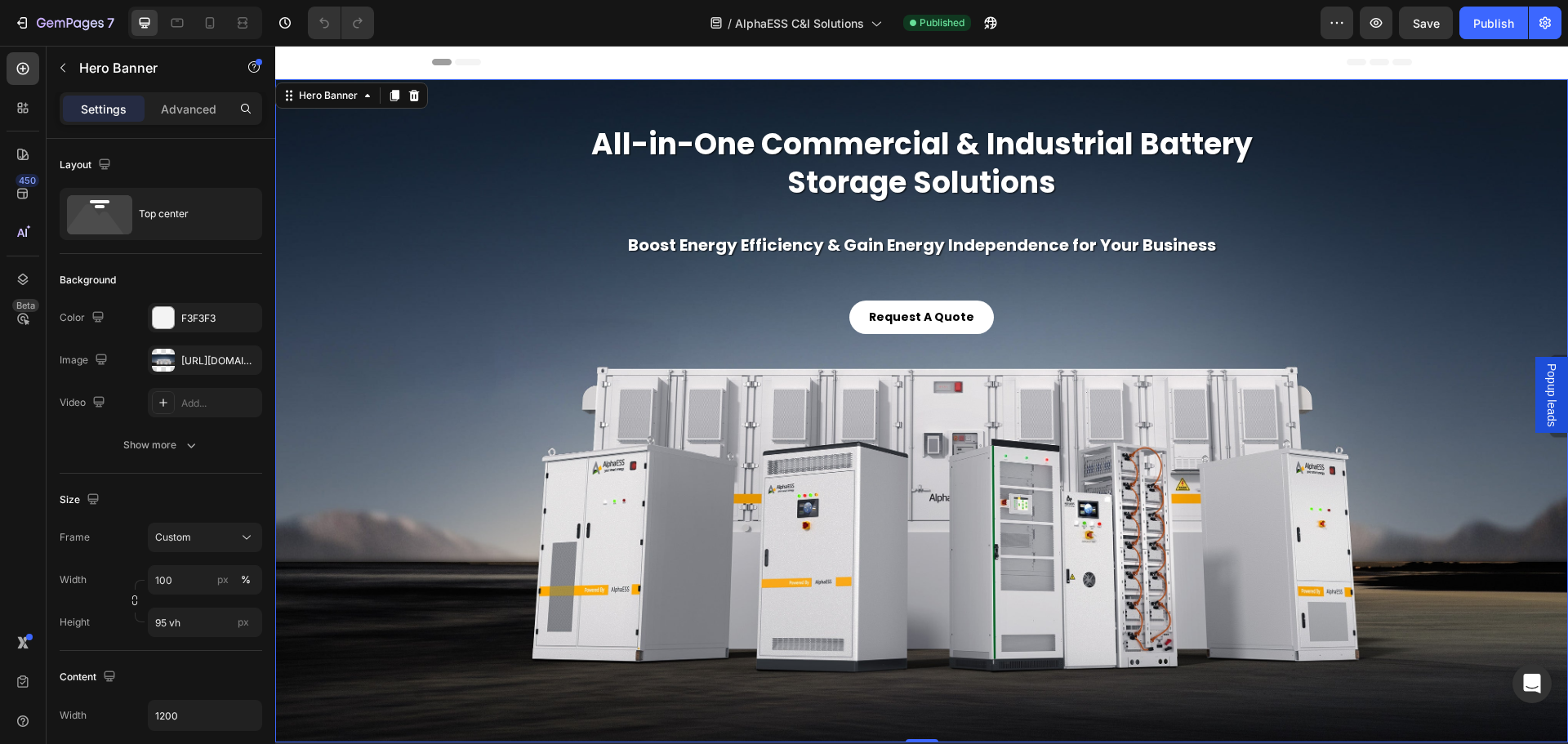
click at [534, 31] on div "/ AlphaESS C&I Solutions Published" at bounding box center [853, 22] width 934 height 32
click at [23, 26] on icon "button" at bounding box center [22, 22] width 17 height 17
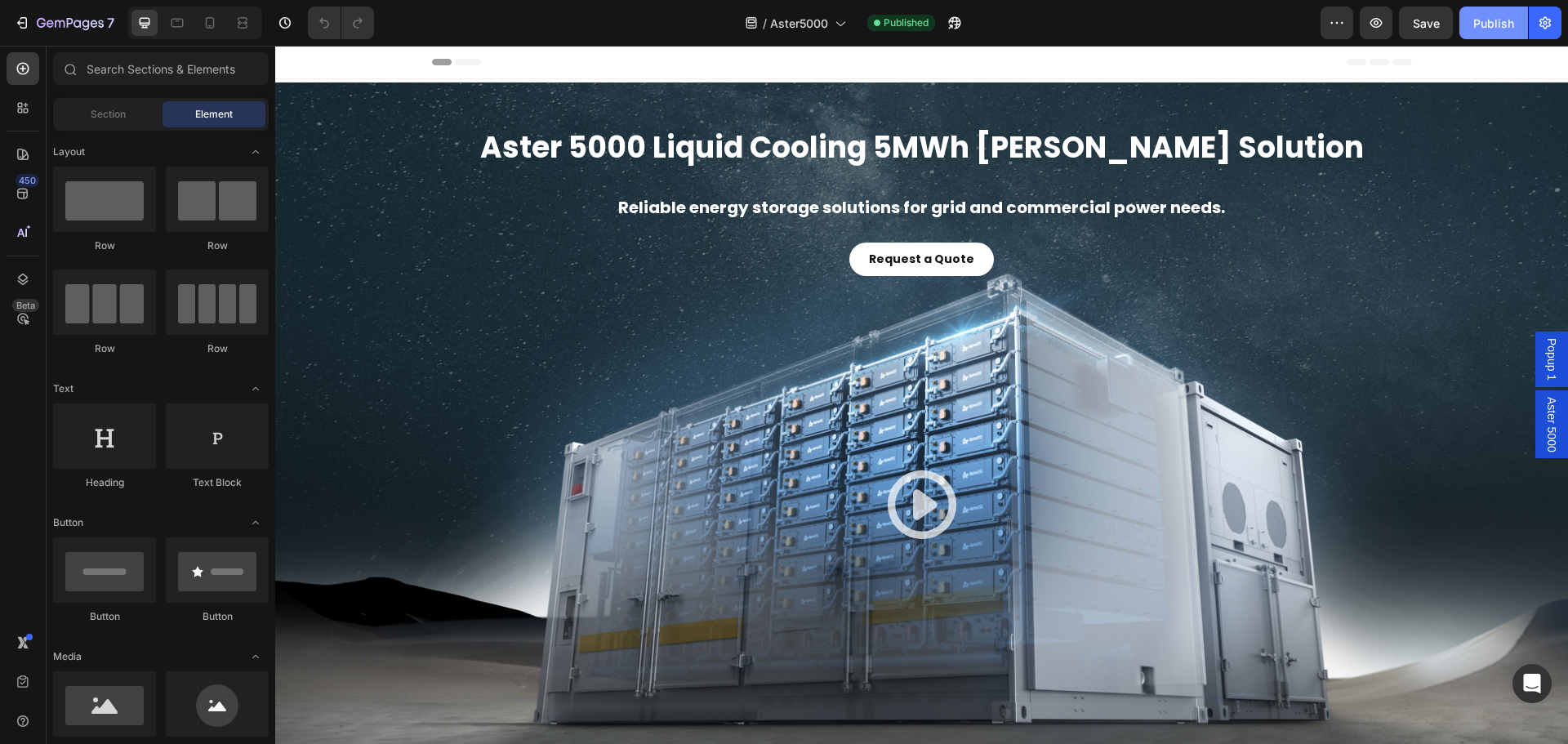
click at [1483, 29] on div "Publish" at bounding box center [1494, 23] width 41 height 18
click at [330, 64] on span "Header" at bounding box center [324, 62] width 36 height 17
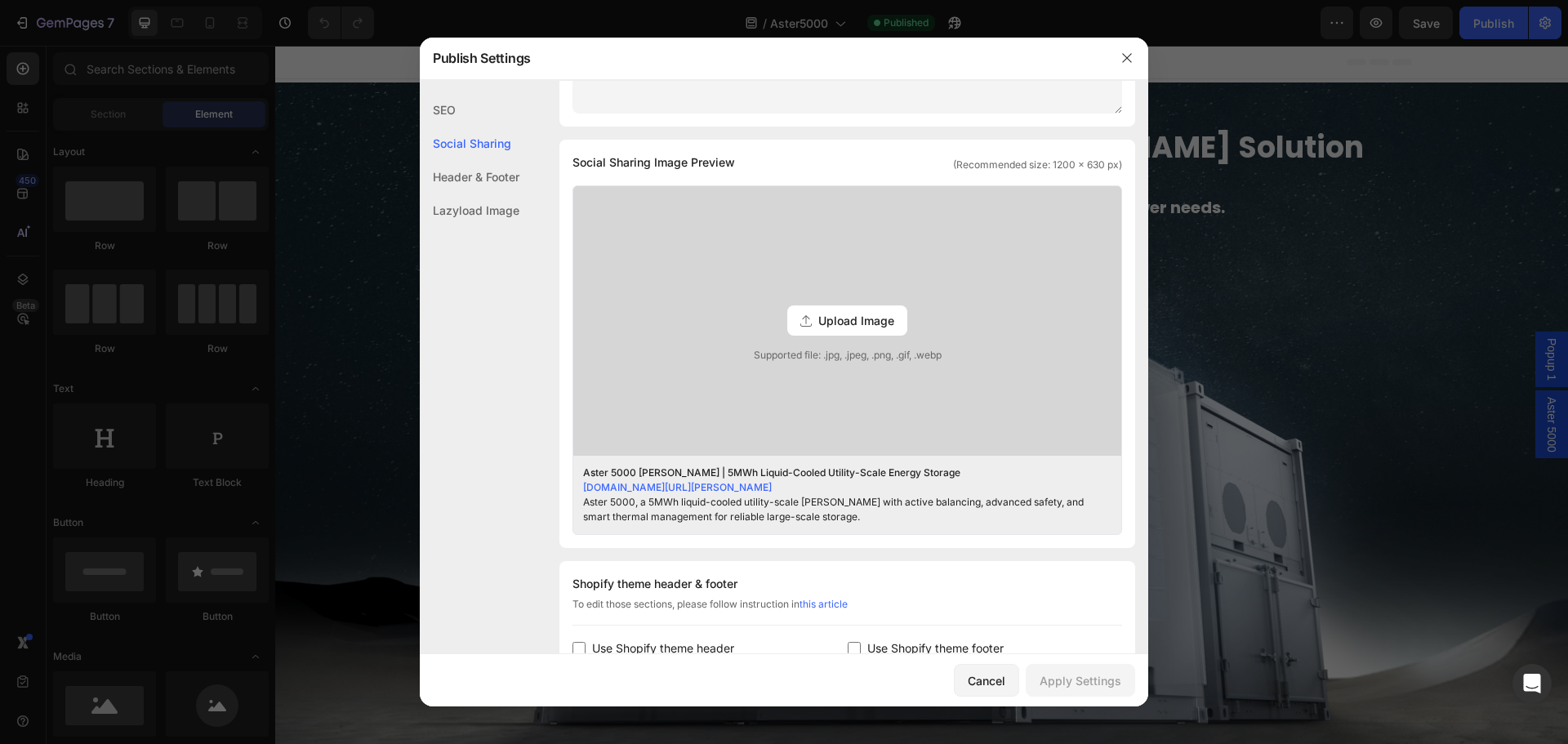
scroll to position [190, 0]
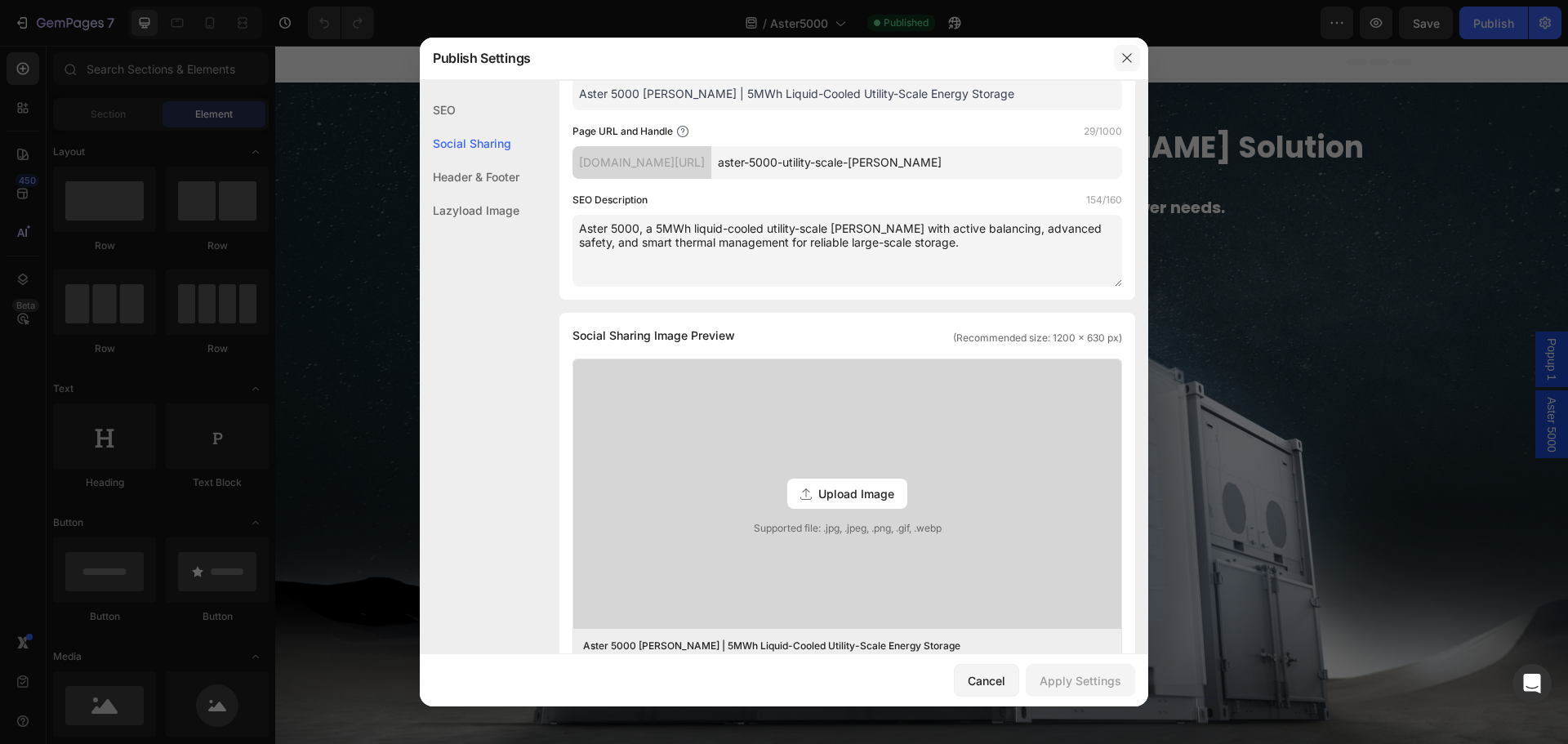
click at [1121, 53] on icon "button" at bounding box center [1126, 58] width 13 height 13
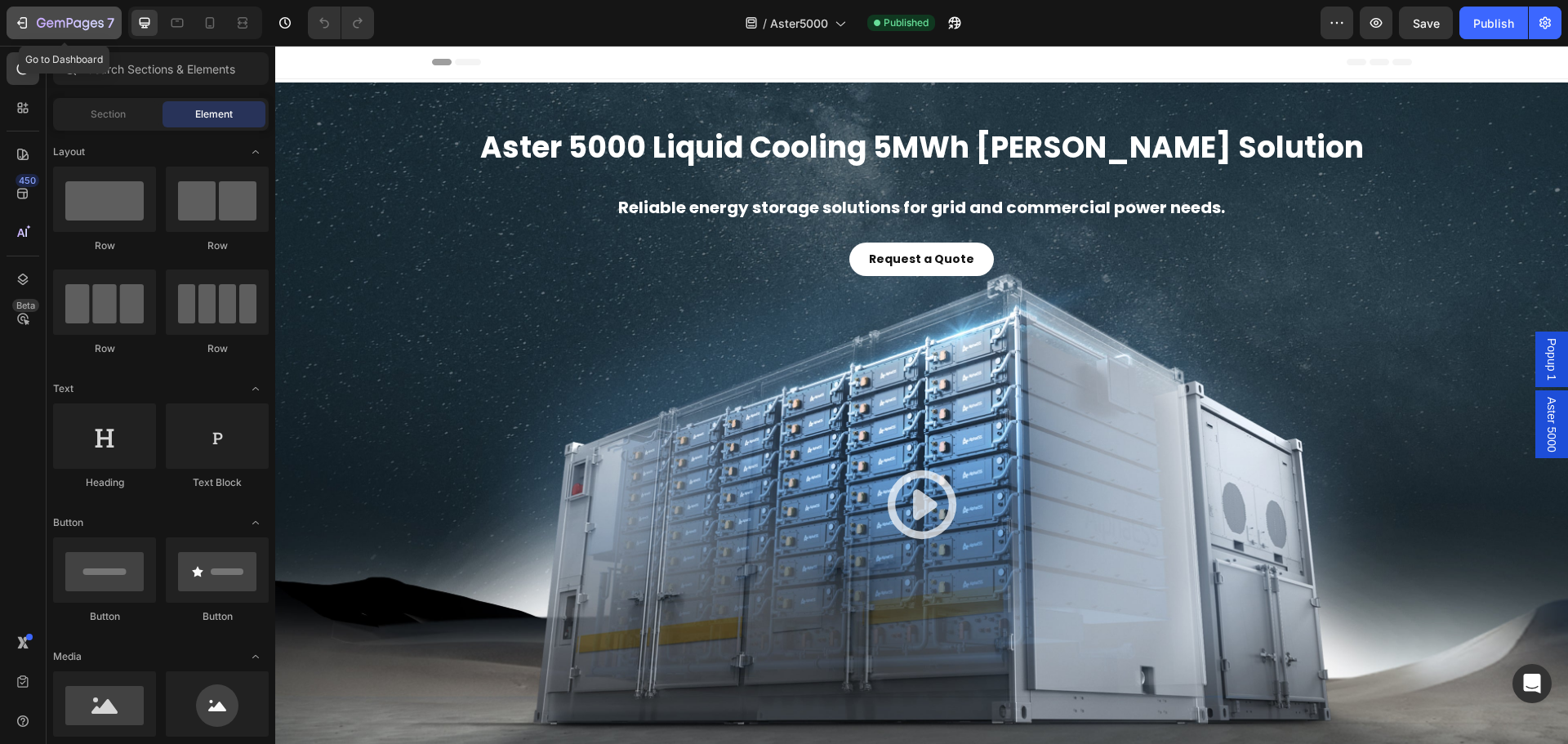
click at [55, 24] on icon "button" at bounding box center [60, 24] width 10 height 8
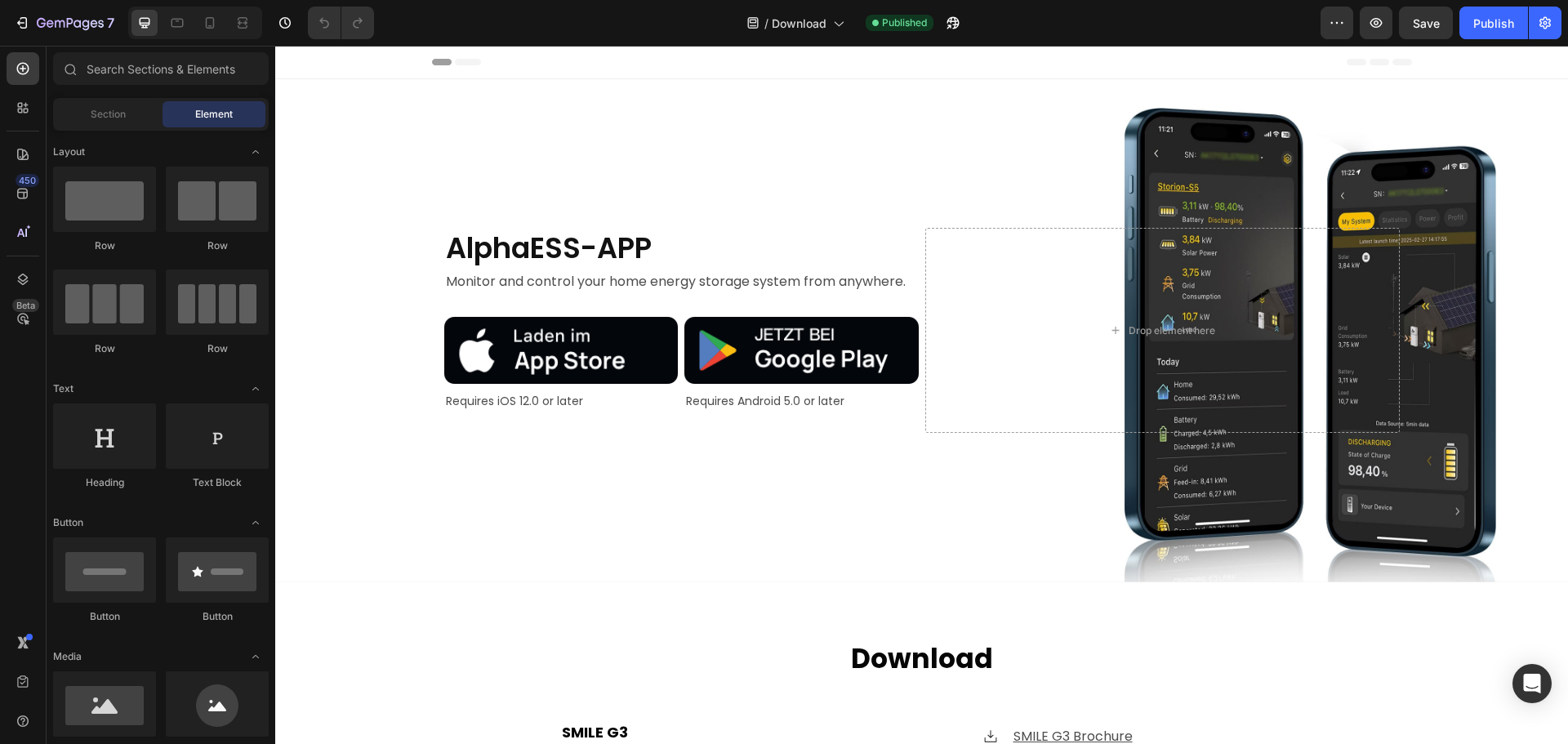
click at [330, 62] on span "Header" at bounding box center [324, 62] width 36 height 17
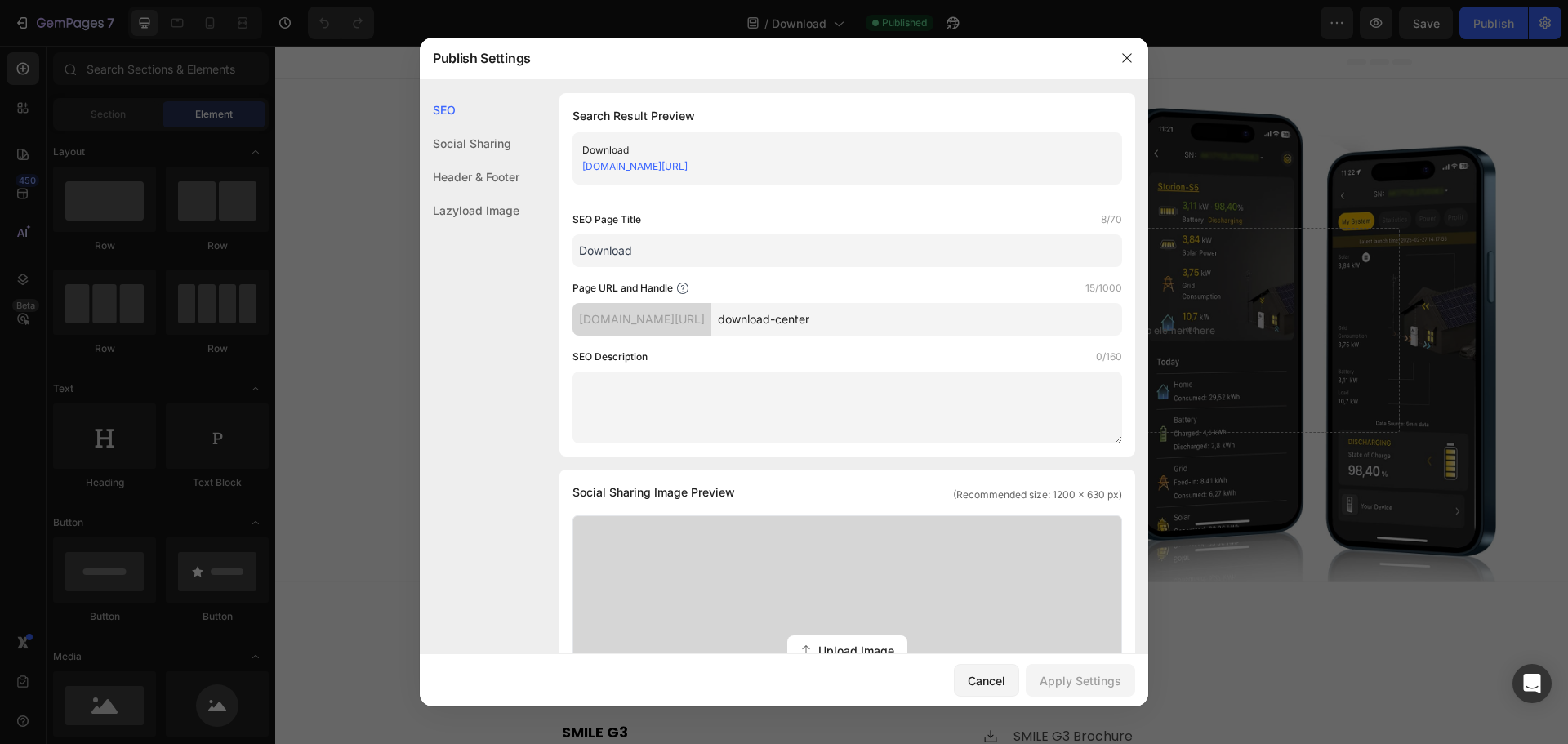
click at [505, 194] on div "Header & Footer" at bounding box center [469, 210] width 100 height 33
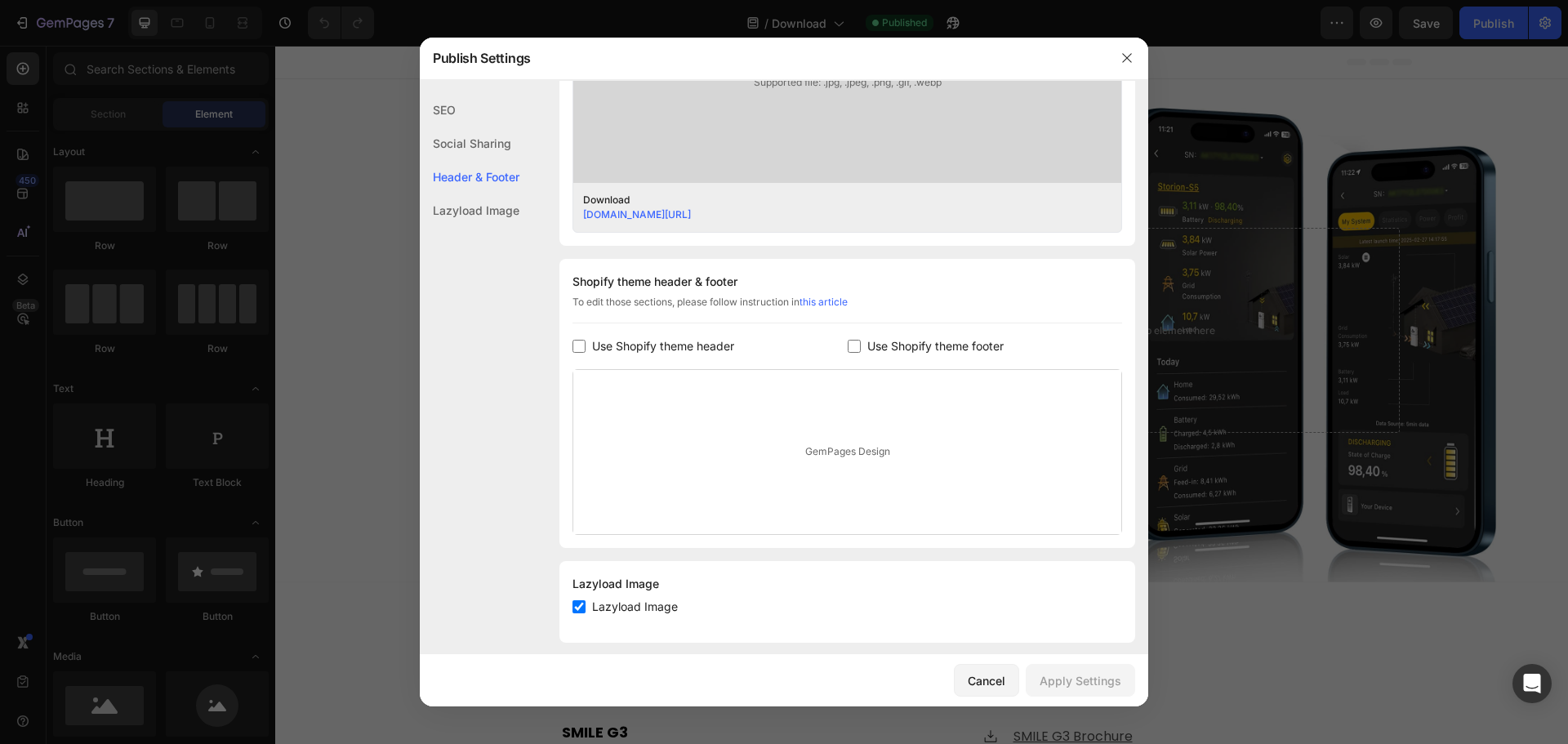
scroll to position [617, 0]
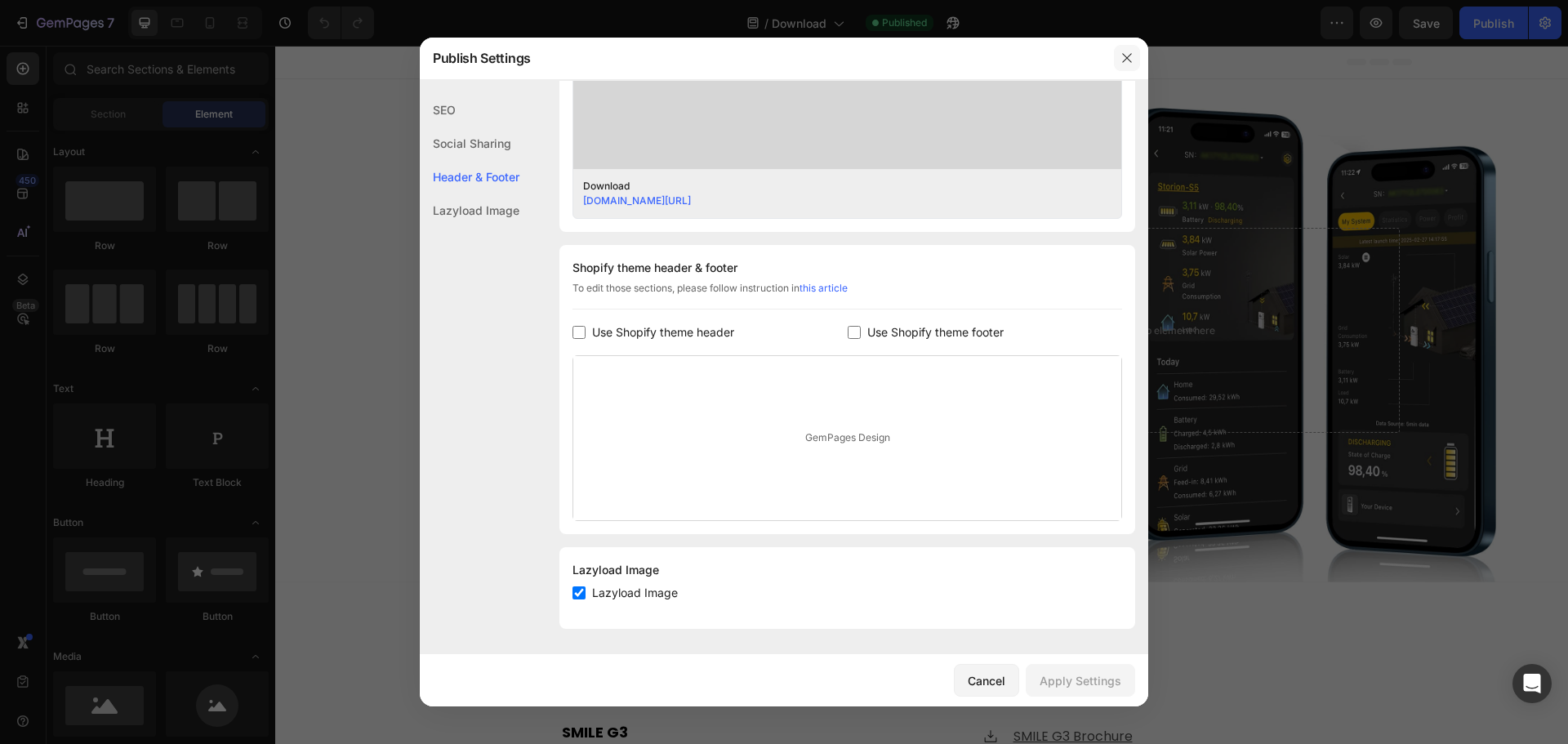
drag, startPoint x: 1129, startPoint y: 56, endPoint x: 854, endPoint y: 10, distance: 278.8
click at [1129, 56] on icon "button" at bounding box center [1126, 58] width 13 height 13
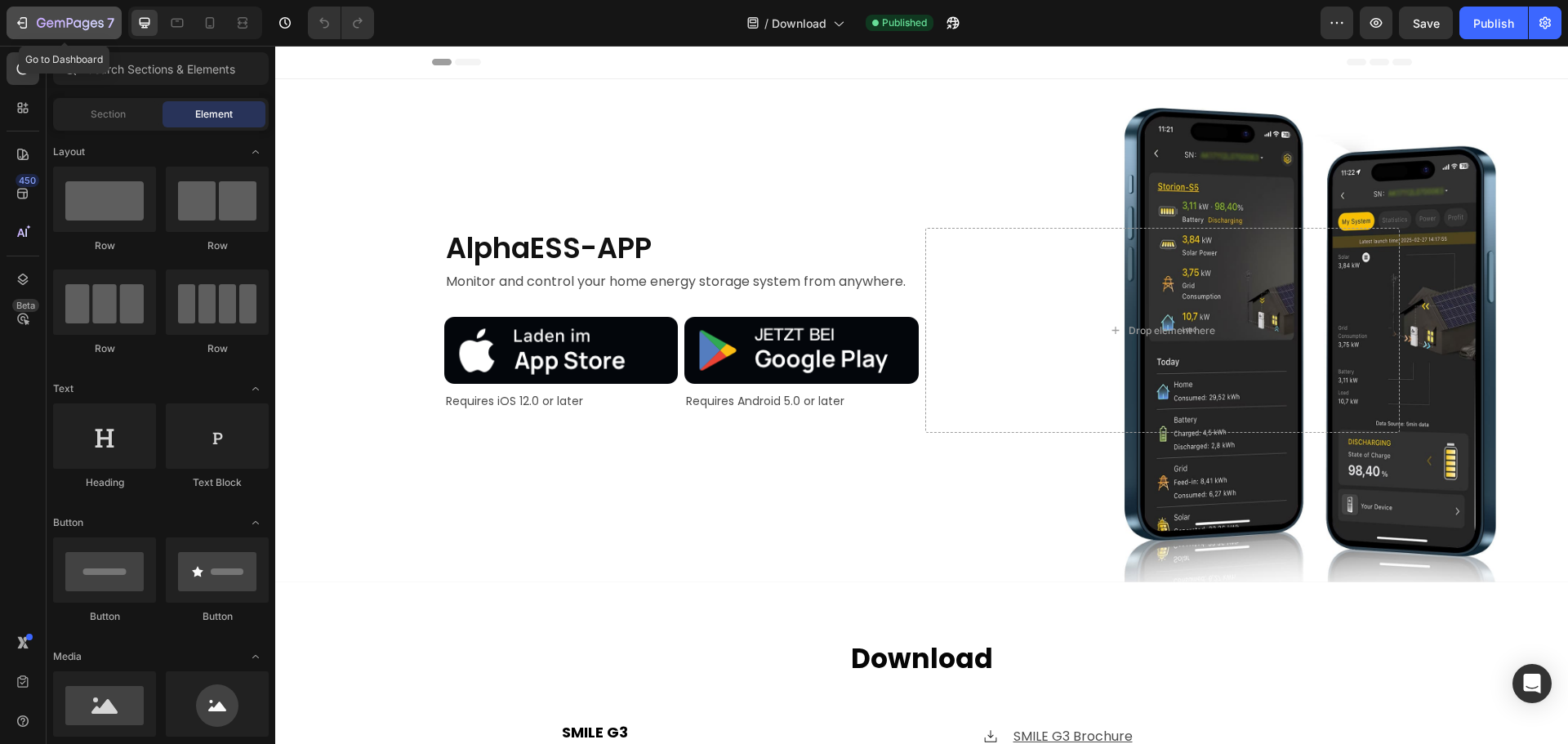
click at [18, 19] on icon "button" at bounding box center [22, 22] width 17 height 17
